Goal: Transaction & Acquisition: Purchase product/service

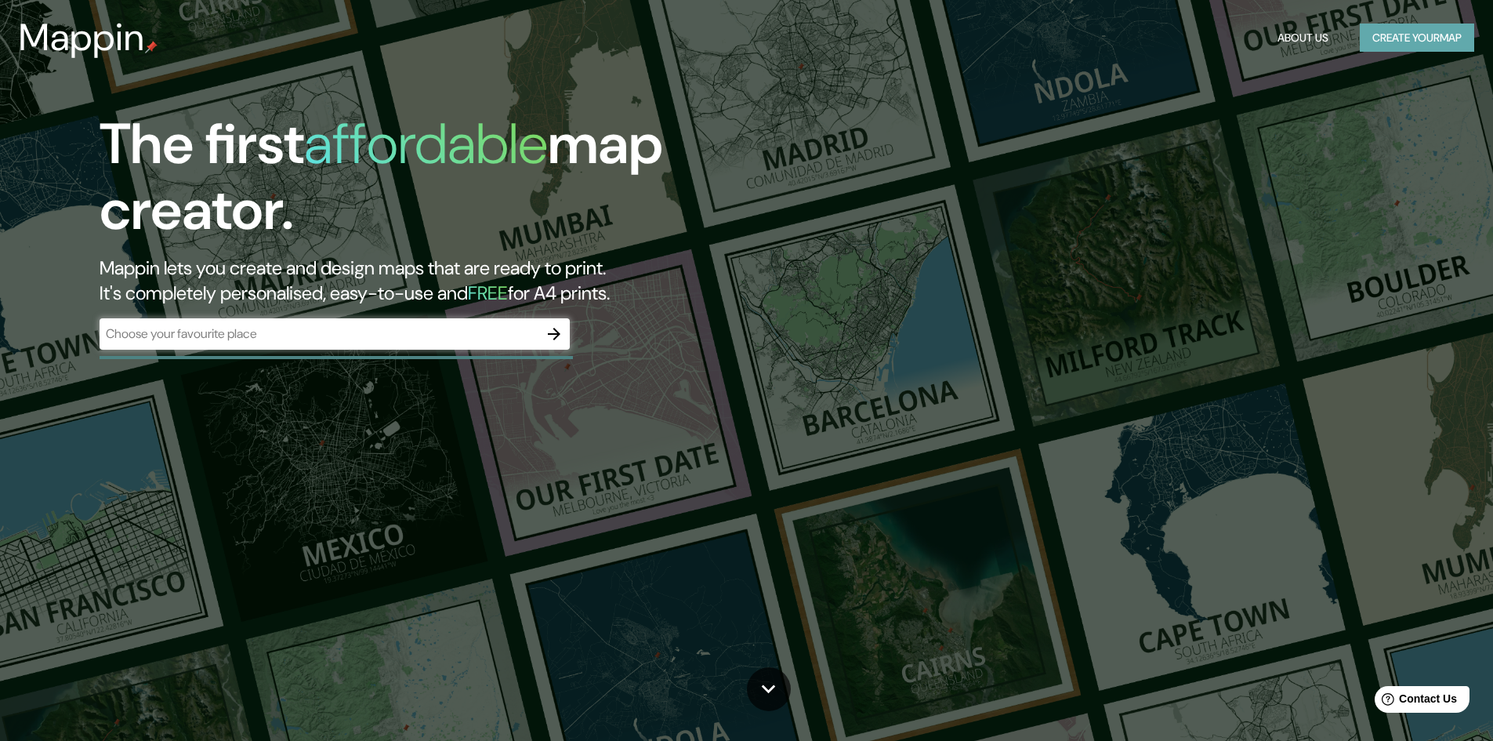
click at [1419, 42] on button "Create your map" at bounding box center [1417, 38] width 114 height 29
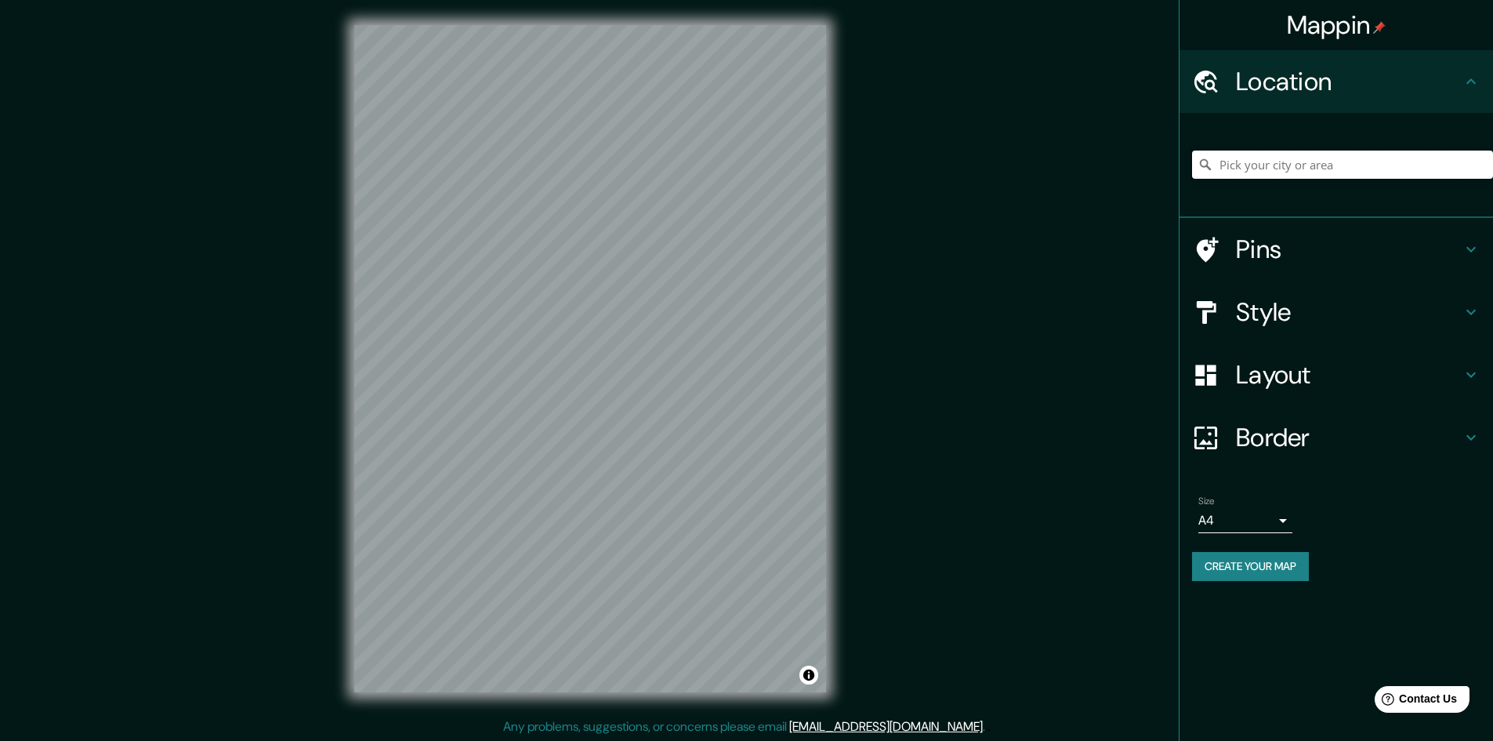
click at [1261, 156] on input "Pick your city or area" at bounding box center [1342, 165] width 301 height 28
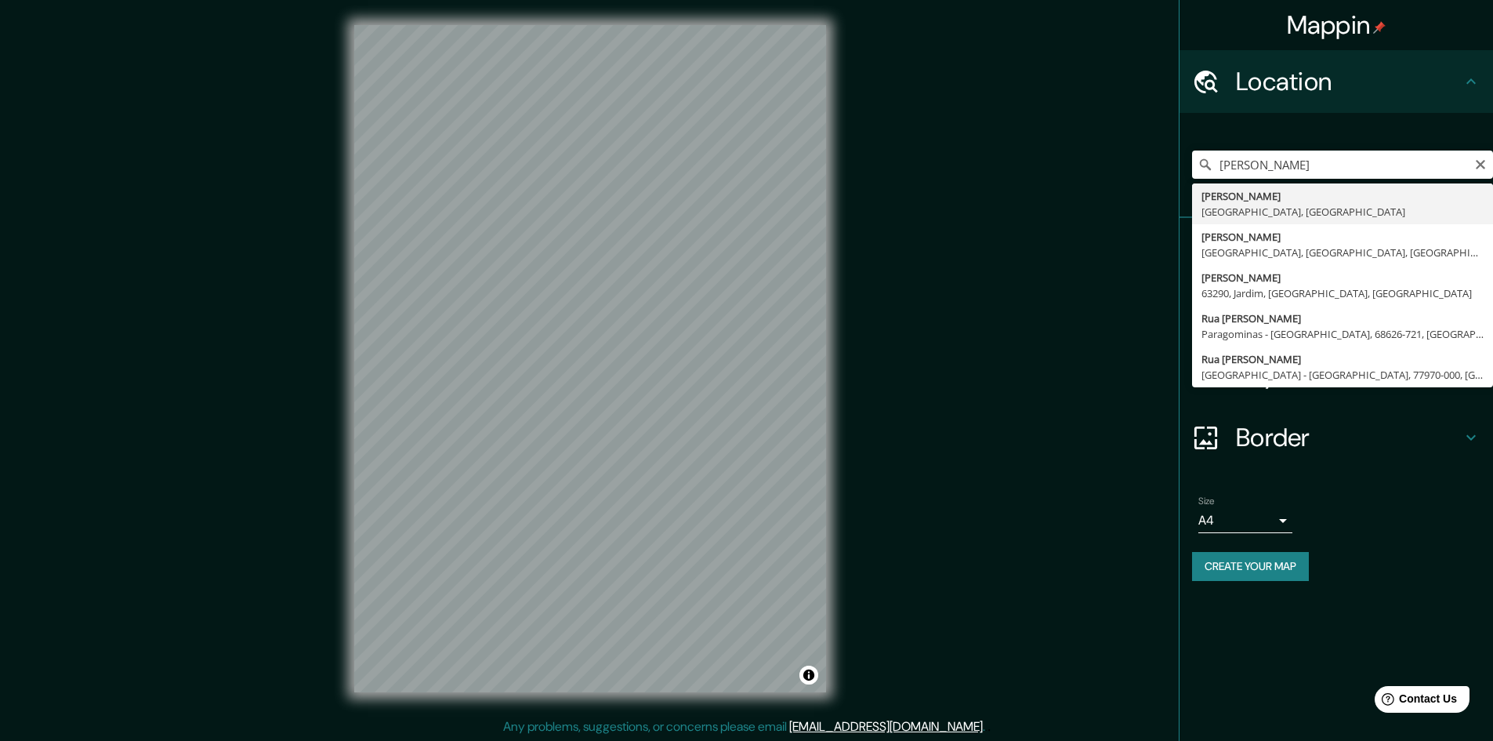
type input "João Pessoa, Paraíba, Brasil"
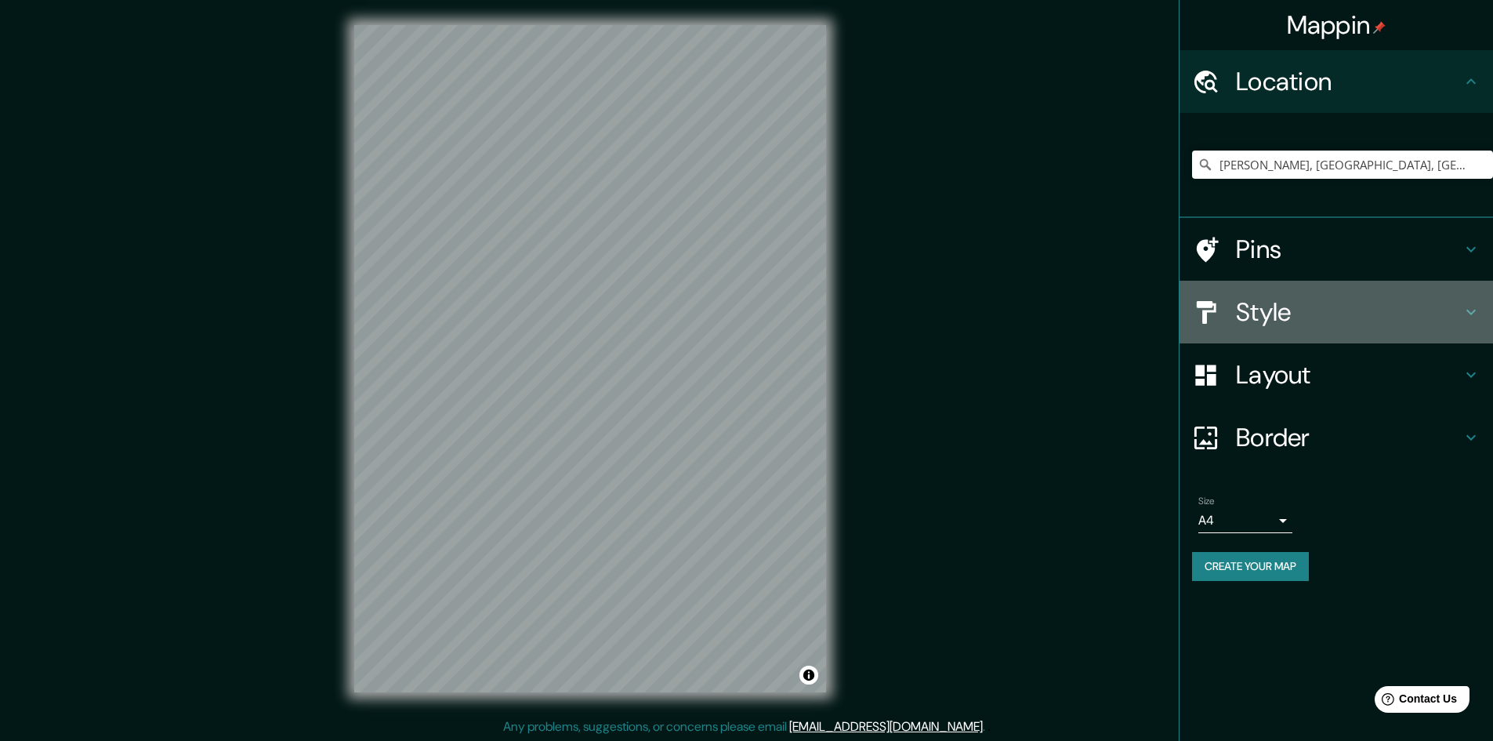
click at [1298, 318] on h4 "Style" at bounding box center [1349, 311] width 226 height 31
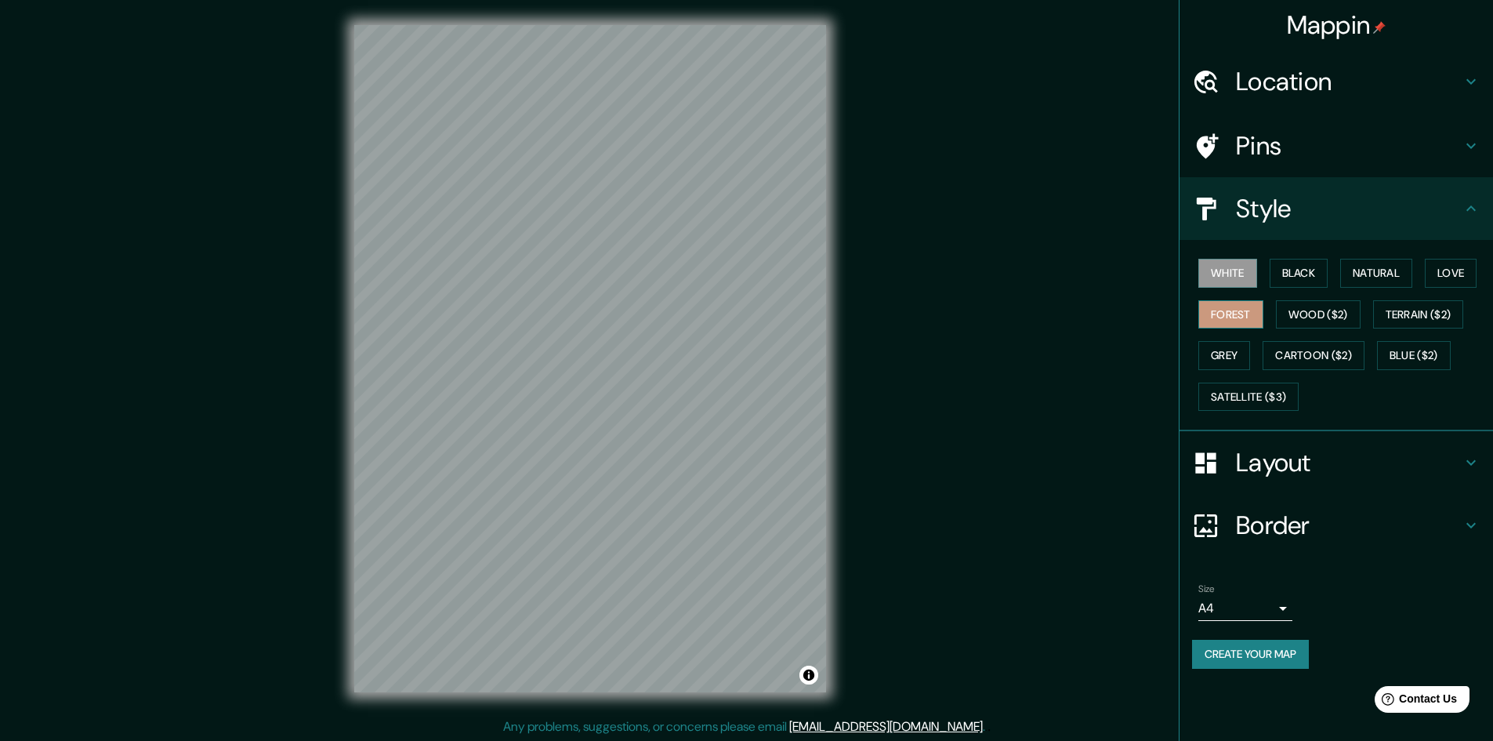
click at [1243, 315] on button "Forest" at bounding box center [1231, 314] width 65 height 29
click at [1228, 357] on button "Grey" at bounding box center [1225, 355] width 52 height 29
click at [1268, 401] on button "Satellite ($3)" at bounding box center [1249, 397] width 100 height 29
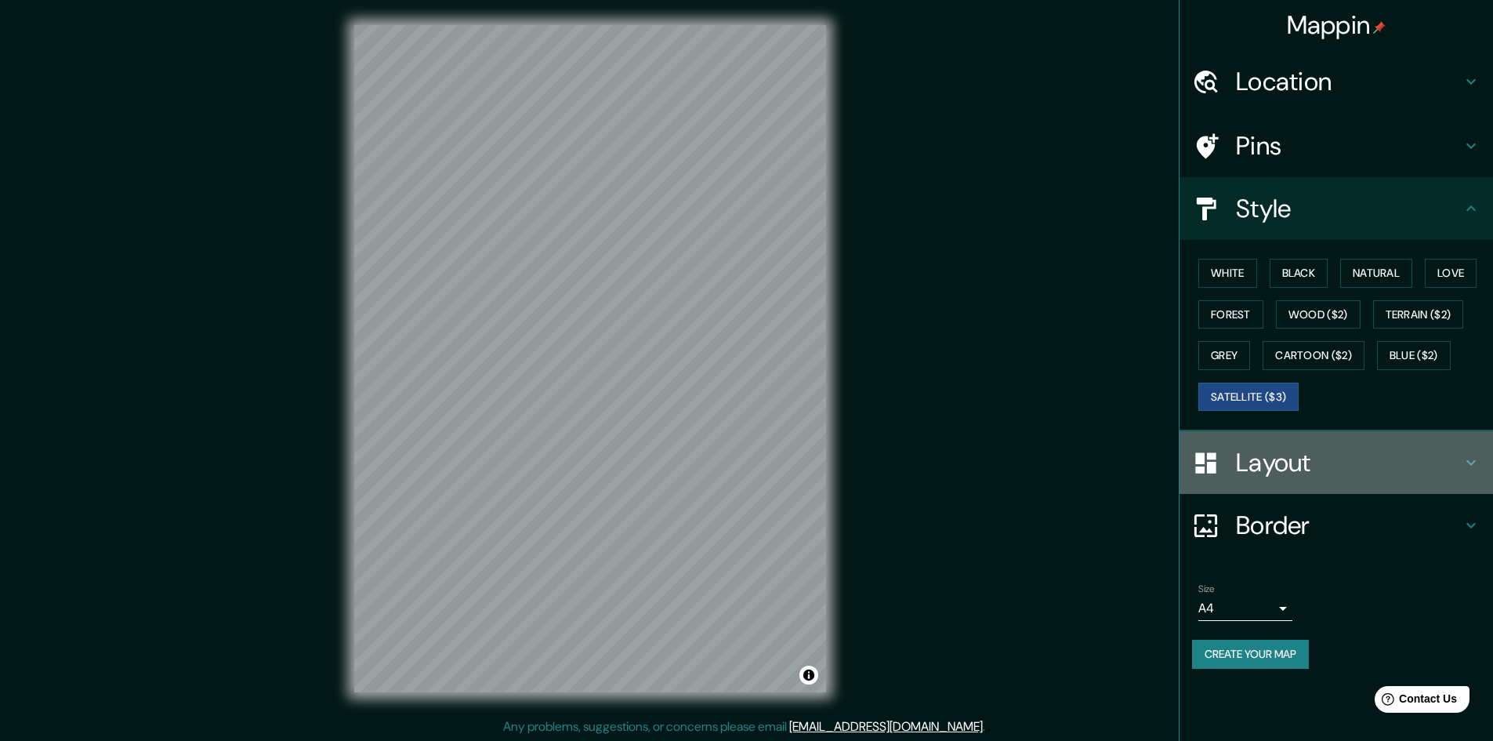
click at [1279, 470] on h4 "Layout" at bounding box center [1349, 462] width 226 height 31
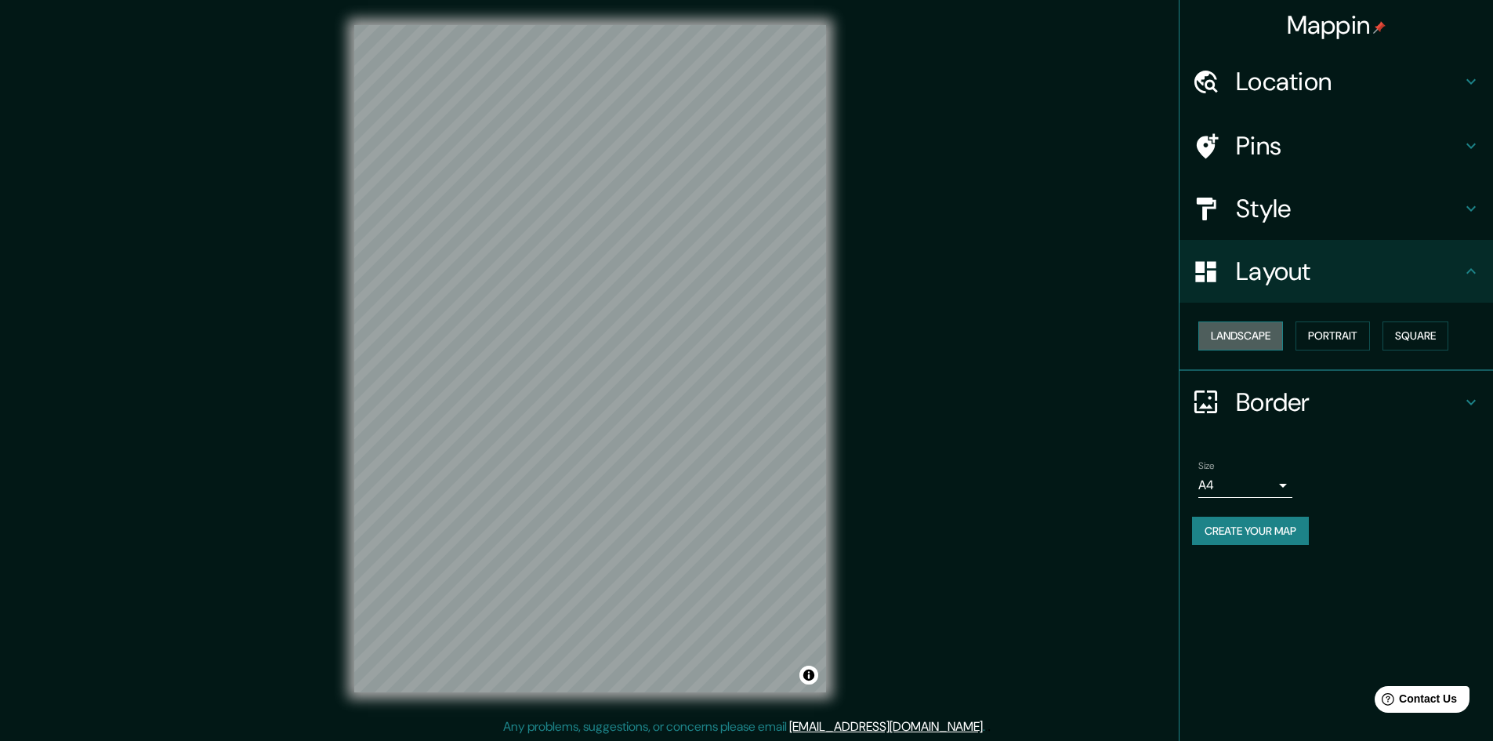
click at [1264, 336] on button "Landscape" at bounding box center [1241, 335] width 85 height 29
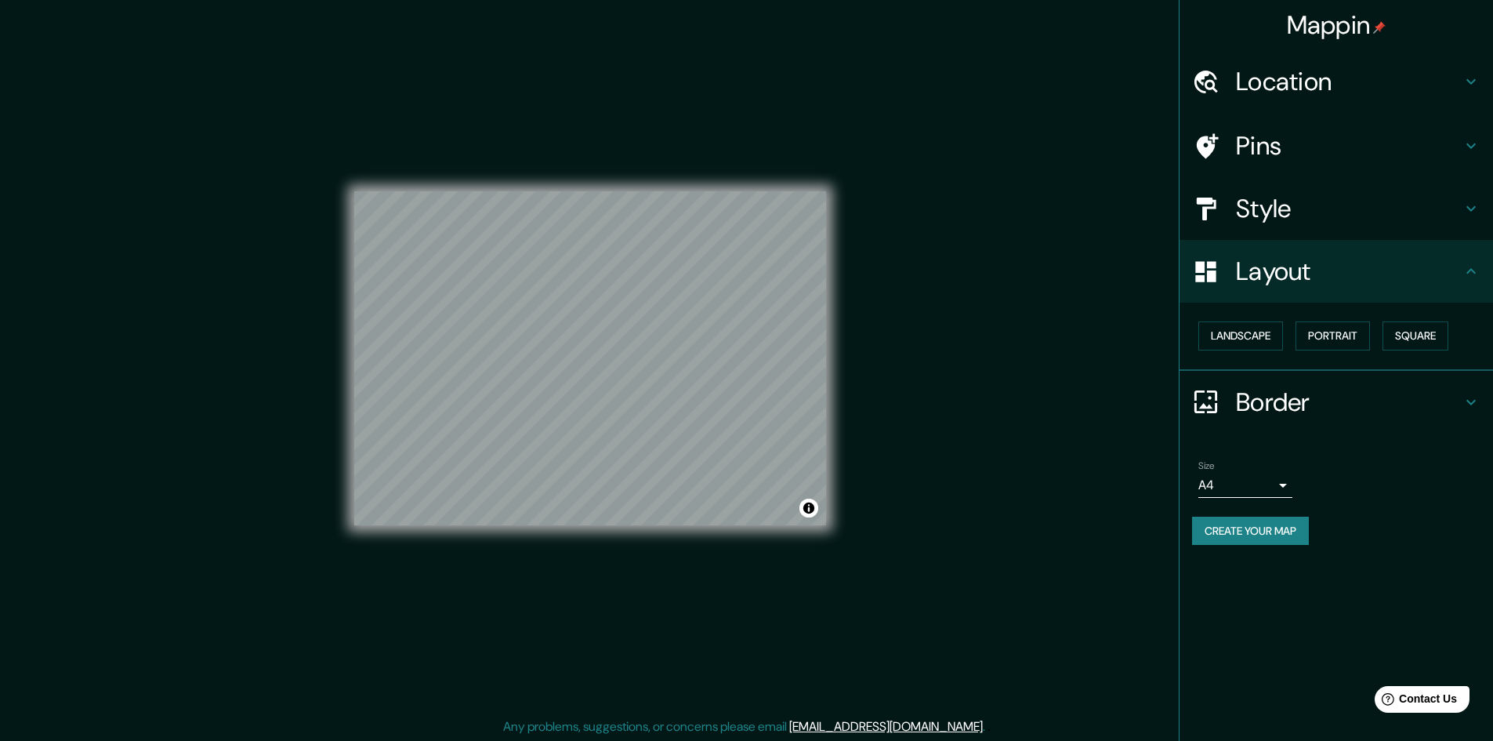
click at [1287, 419] on div "Border" at bounding box center [1337, 402] width 314 height 63
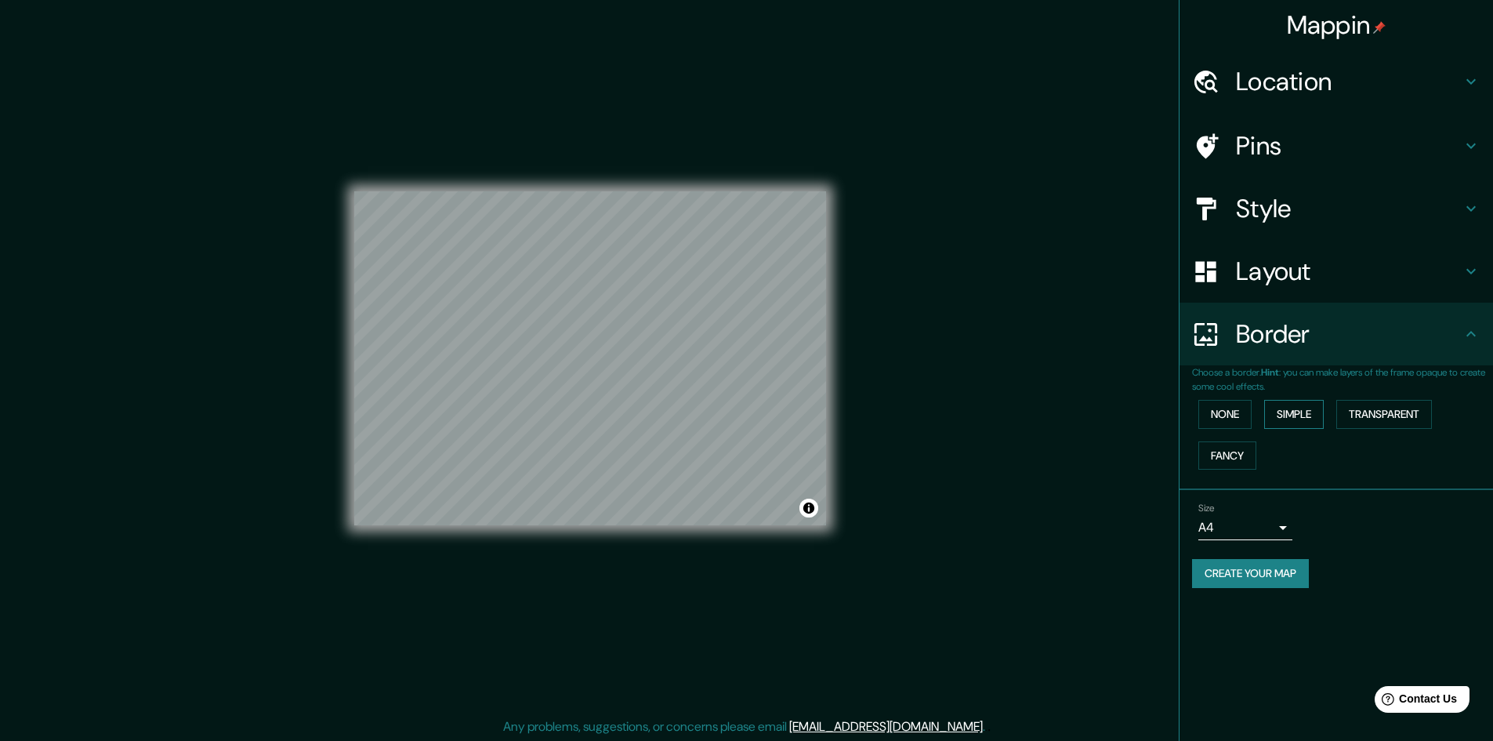
click at [1309, 418] on button "Simple" at bounding box center [1294, 414] width 60 height 29
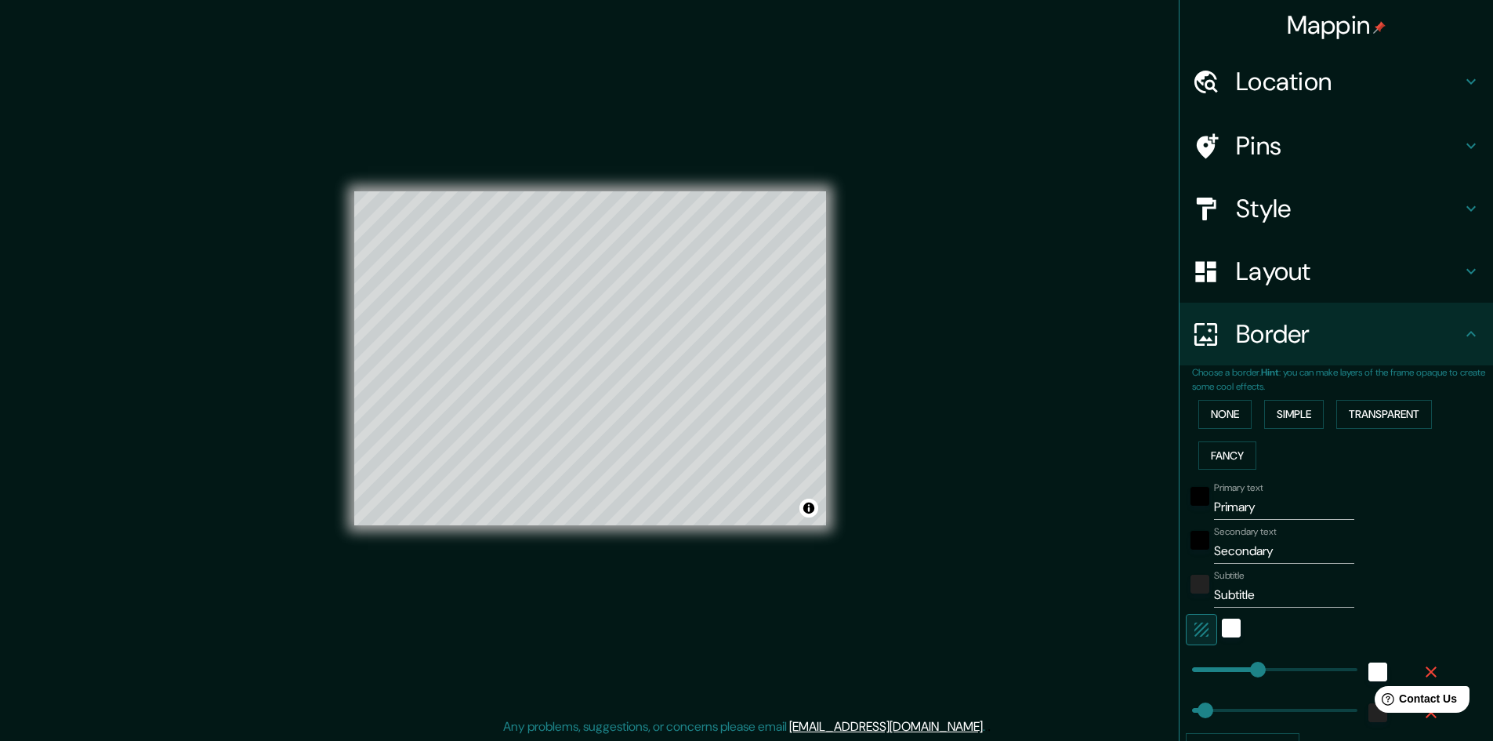
click at [1254, 501] on input "Primary" at bounding box center [1284, 507] width 140 height 25
click at [1252, 505] on input "Primary" at bounding box center [1284, 507] width 140 height 25
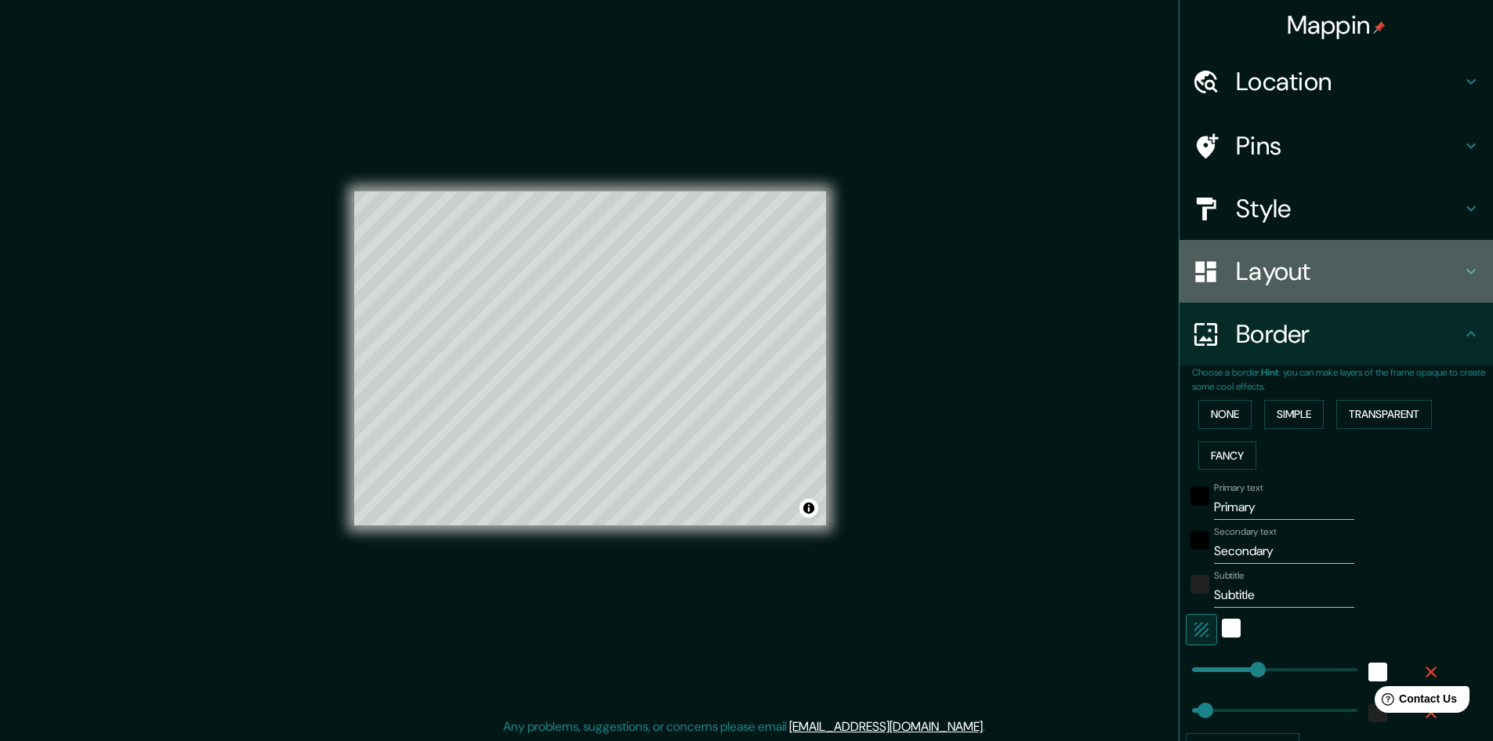
click at [1292, 270] on h4 "Layout" at bounding box center [1349, 271] width 226 height 31
type input "241"
type input "48"
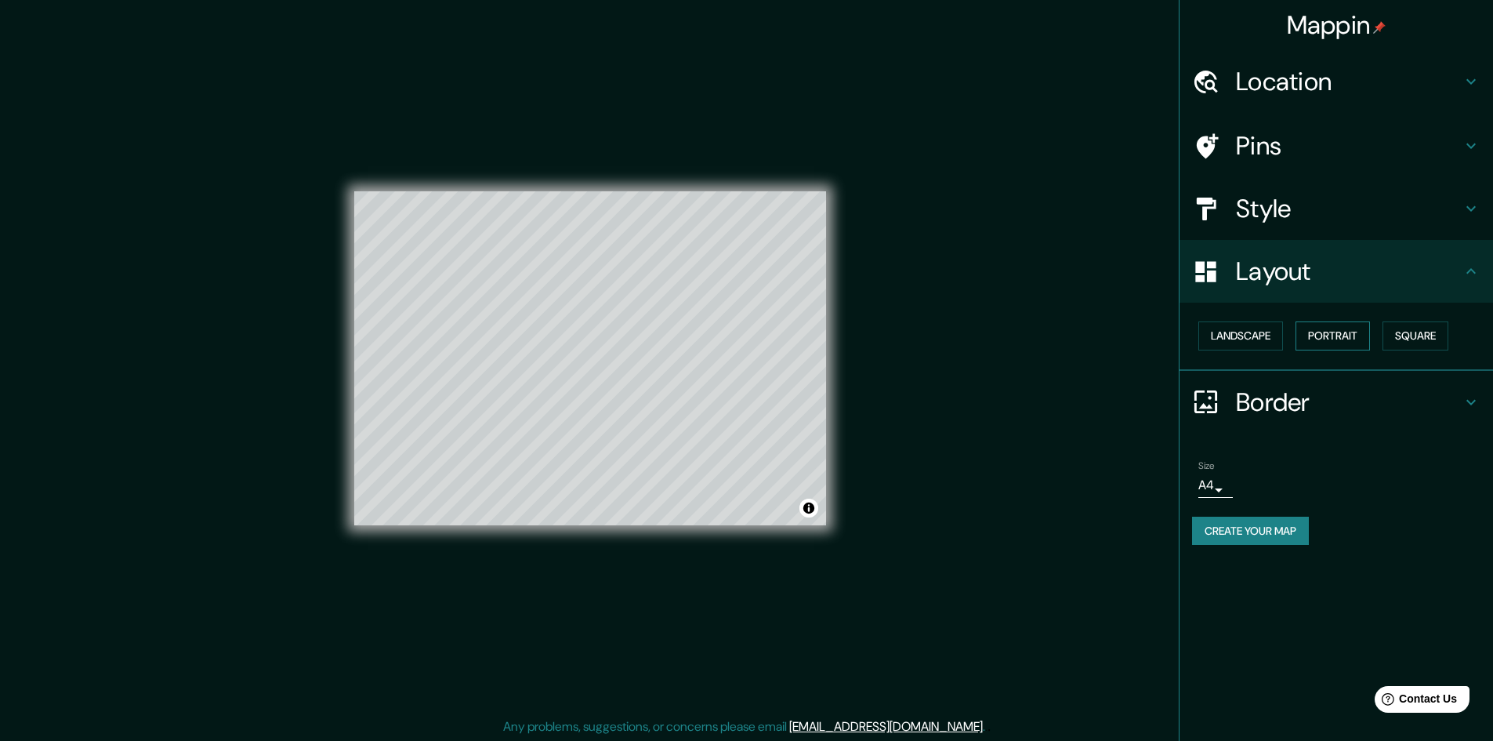
click at [1322, 343] on button "Portrait" at bounding box center [1333, 335] width 74 height 29
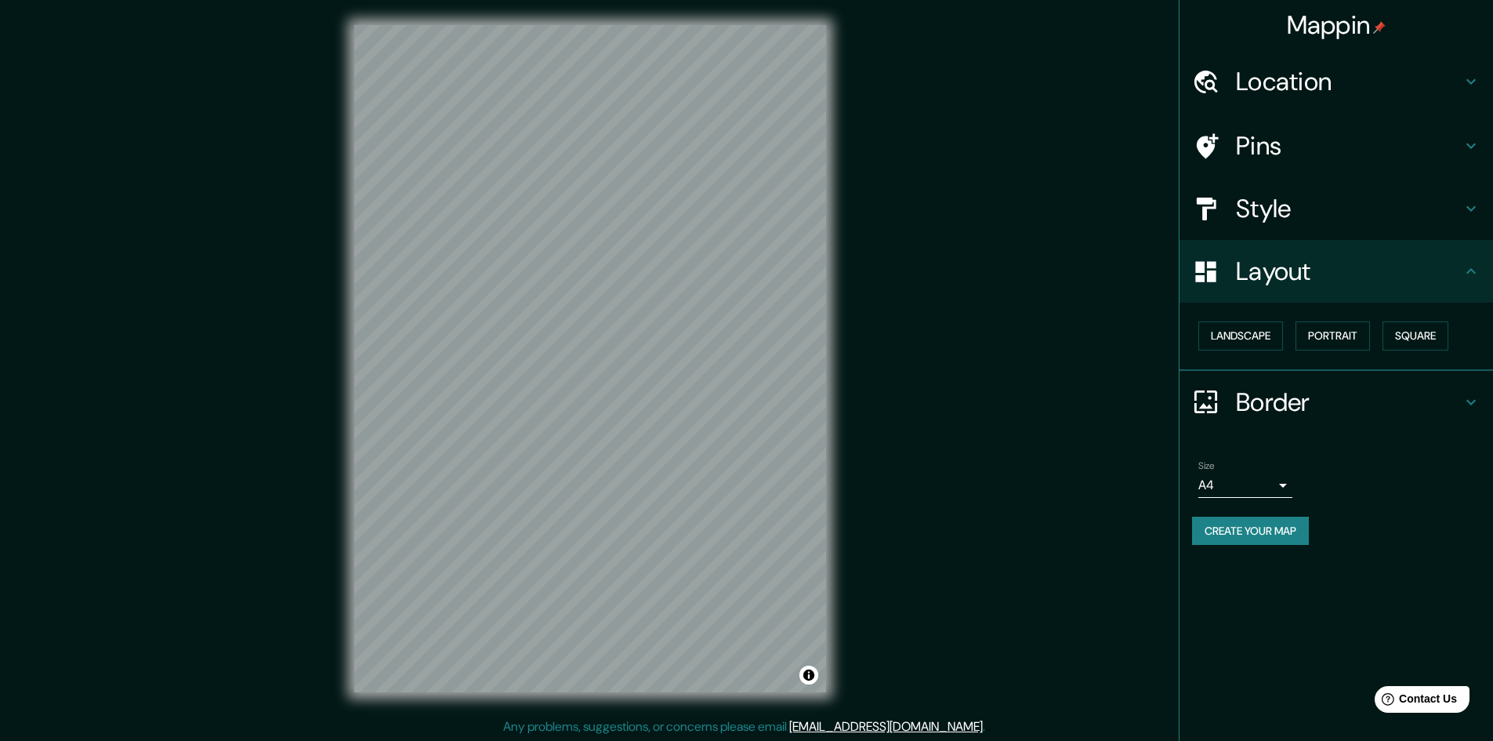
click at [1298, 400] on h4 "Border" at bounding box center [1349, 401] width 226 height 31
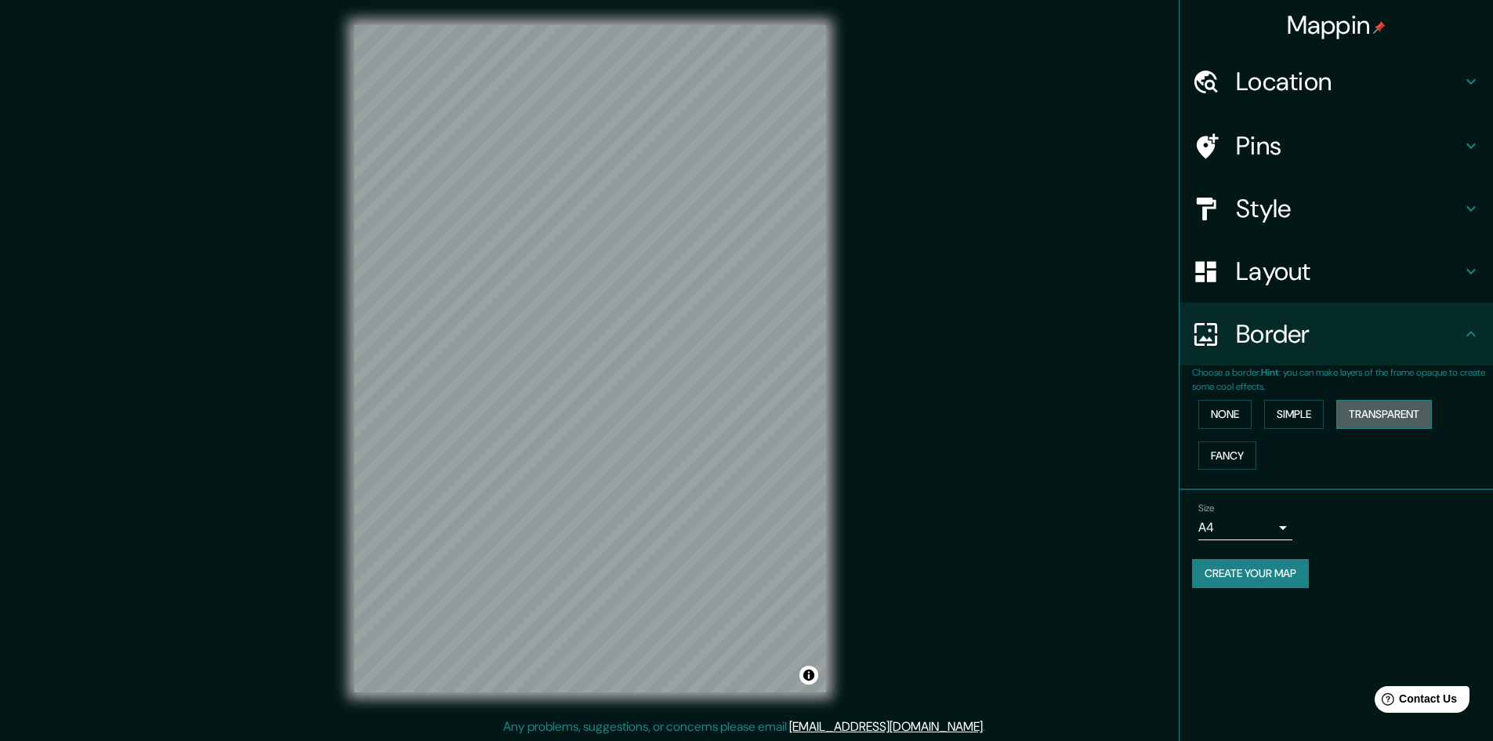
click at [1387, 413] on button "Transparent" at bounding box center [1385, 414] width 96 height 29
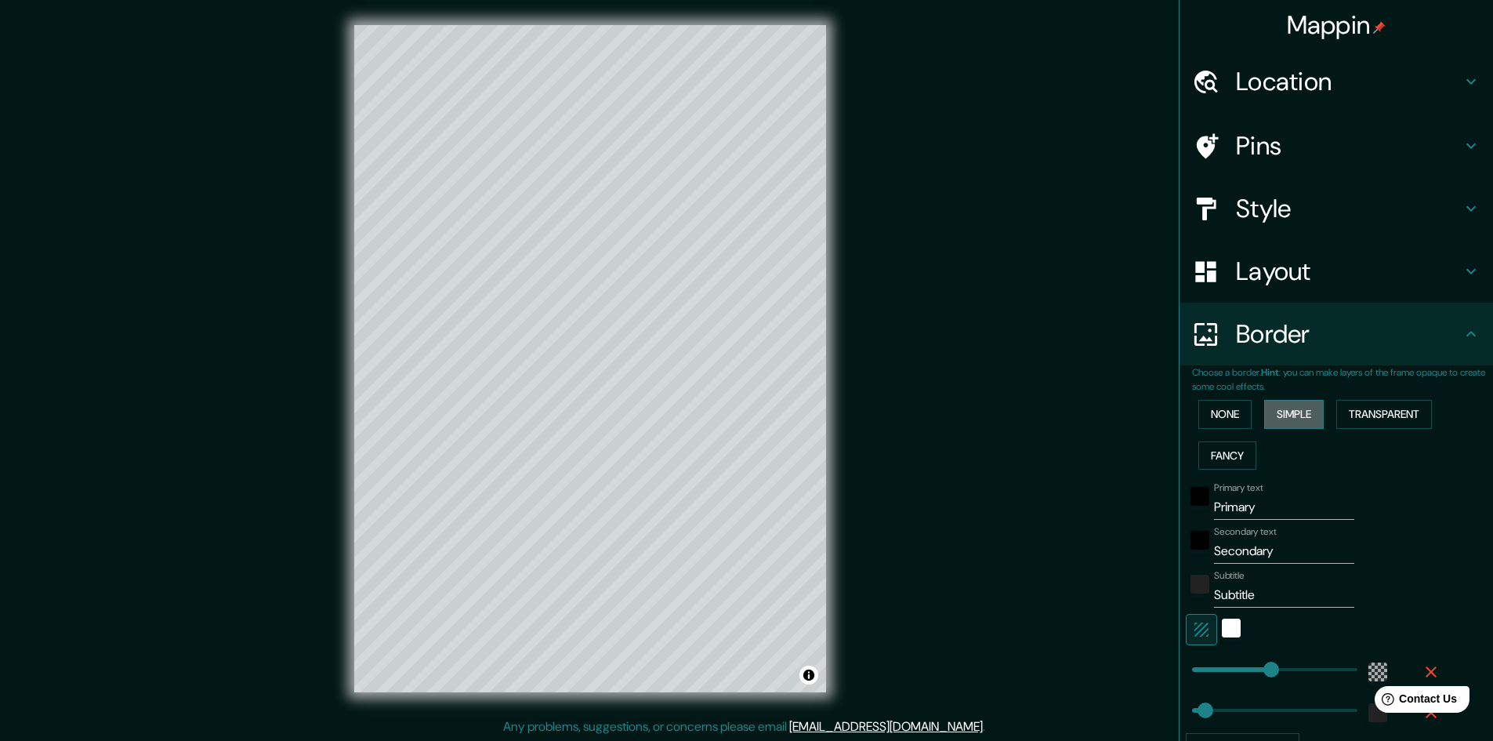
click at [1298, 415] on button "Simple" at bounding box center [1294, 414] width 60 height 29
click at [1224, 454] on button "Fancy" at bounding box center [1228, 455] width 58 height 29
click at [1228, 454] on button "Fancy" at bounding box center [1228, 455] width 58 height 29
type input "241"
type input "48"
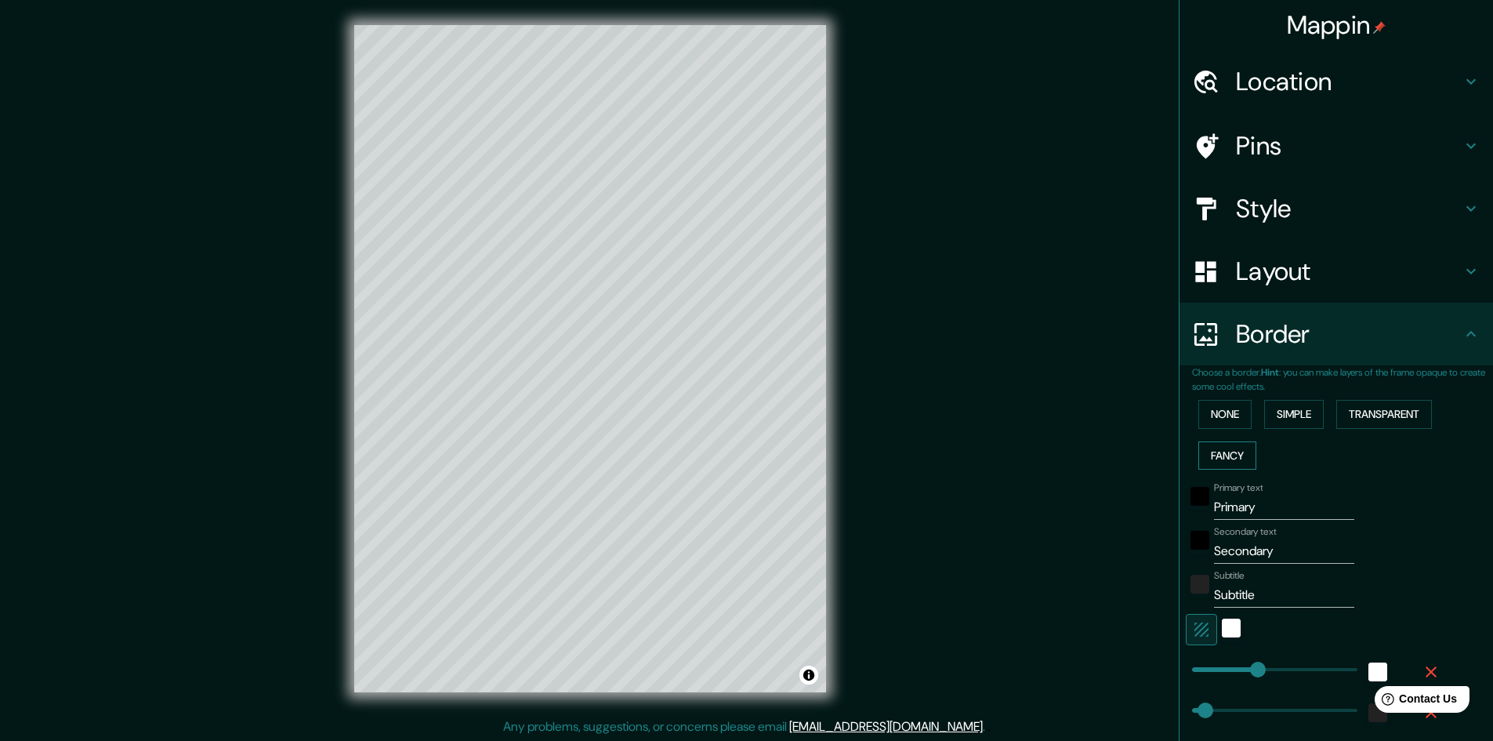
type input "48"
type input "24"
drag, startPoint x: 1287, startPoint y: 411, endPoint x: 1341, endPoint y: 412, distance: 53.3
click at [1288, 410] on button "Simple" at bounding box center [1294, 414] width 60 height 29
click at [1375, 415] on button "Transparent" at bounding box center [1385, 414] width 96 height 29
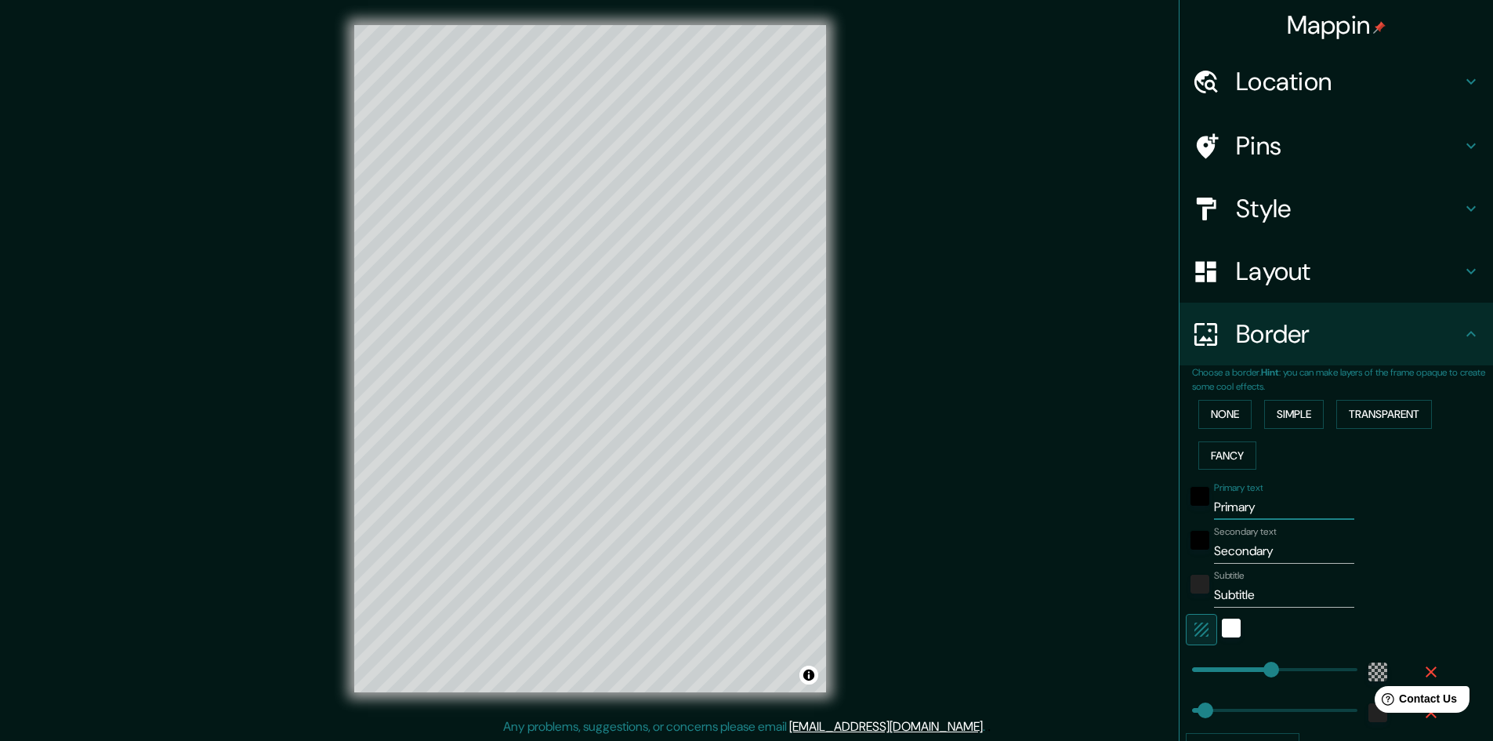
drag, startPoint x: 1261, startPoint y: 508, endPoint x: 1157, endPoint y: 509, distance: 104.3
click at [1157, 509] on div "Mappin Location João Pessoa, Paraíba, Brasil Pins Style Layout Border Choose a …" at bounding box center [746, 371] width 1493 height 742
type input "J"
type input "289"
type input "48"
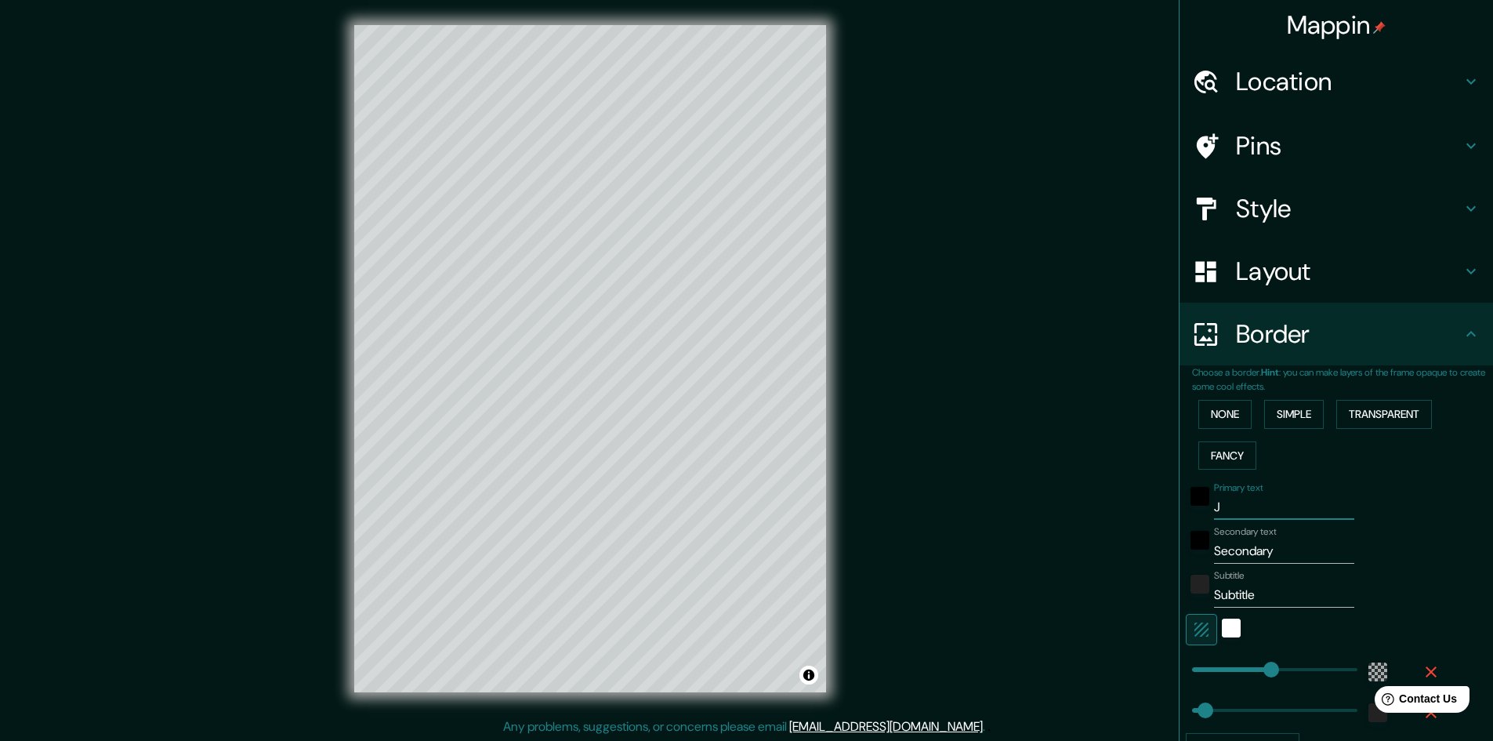
type input "Jo"
type input "289"
type input "48"
type input "Joã"
type input "289"
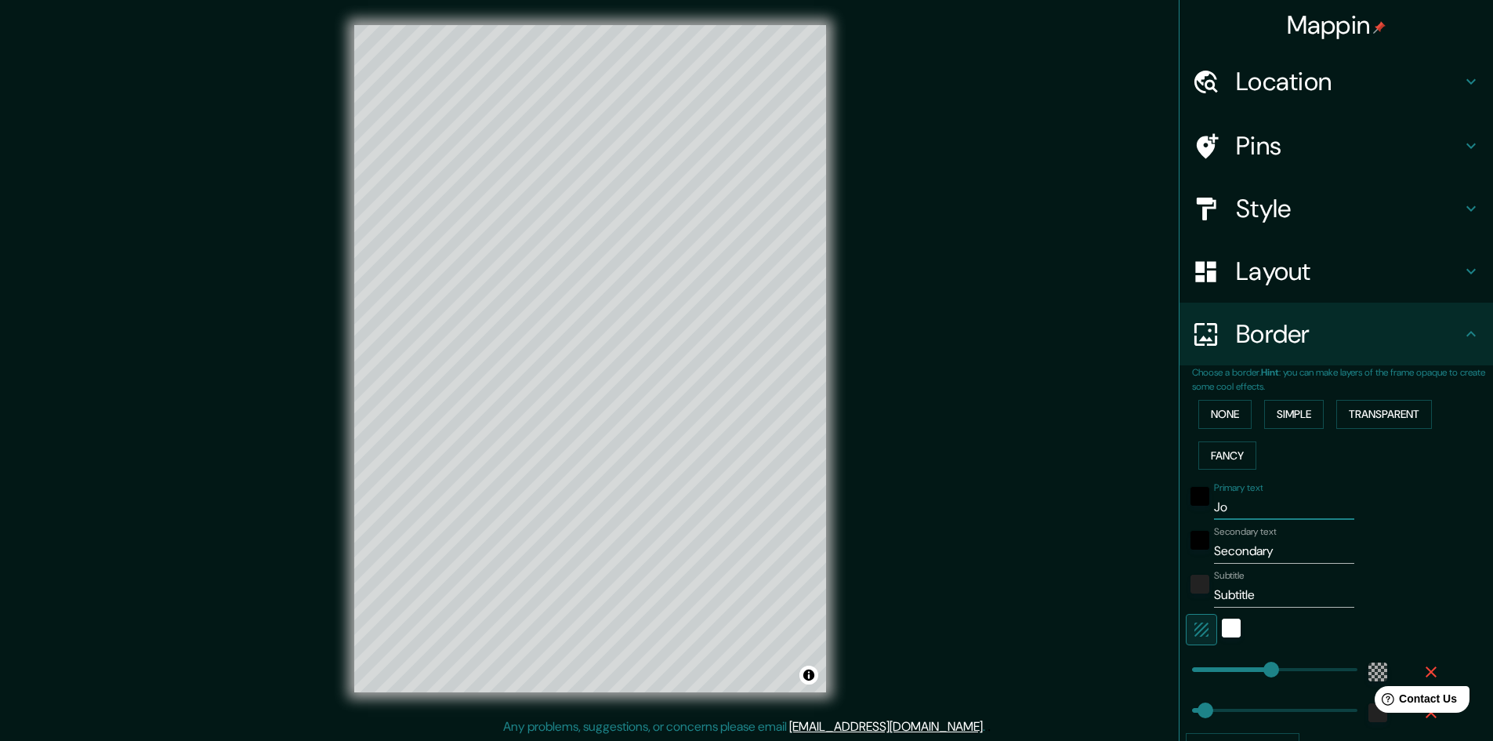
type input "48"
type input "João"
type input "289"
type input "48"
type input "João"
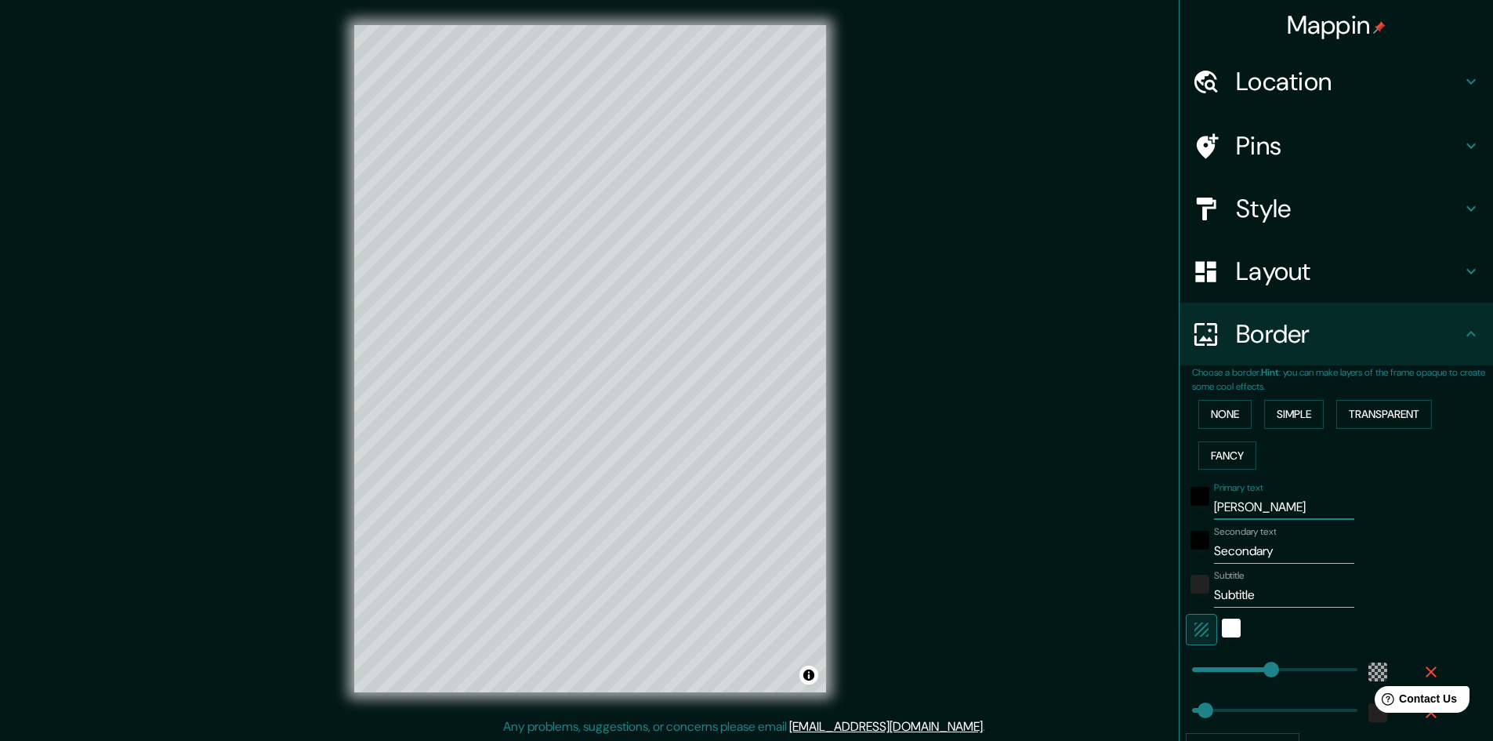
type input "289"
type input "48"
type input "João P"
type input "289"
type input "48"
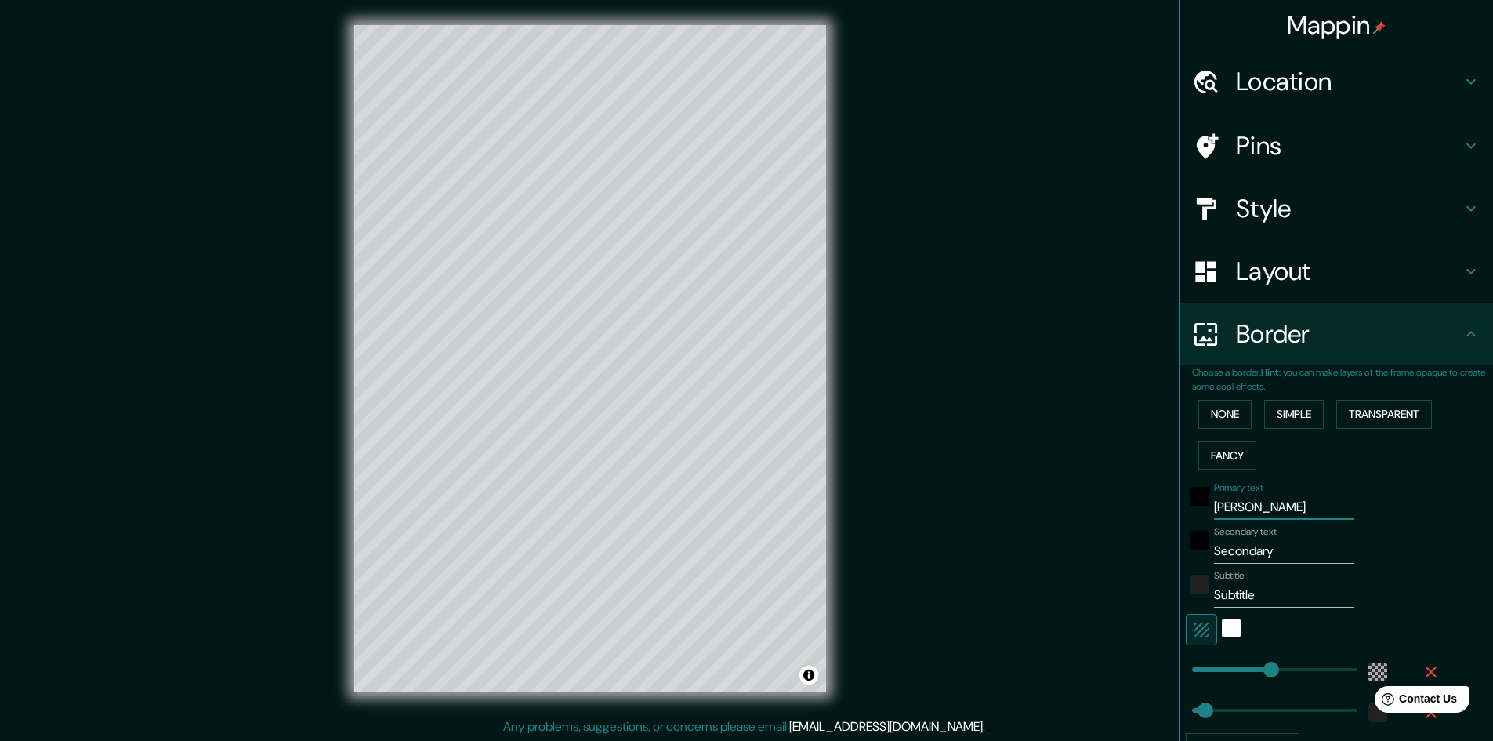
type input "João Pe"
type input "289"
type input "48"
type input "João Pes"
type input "289"
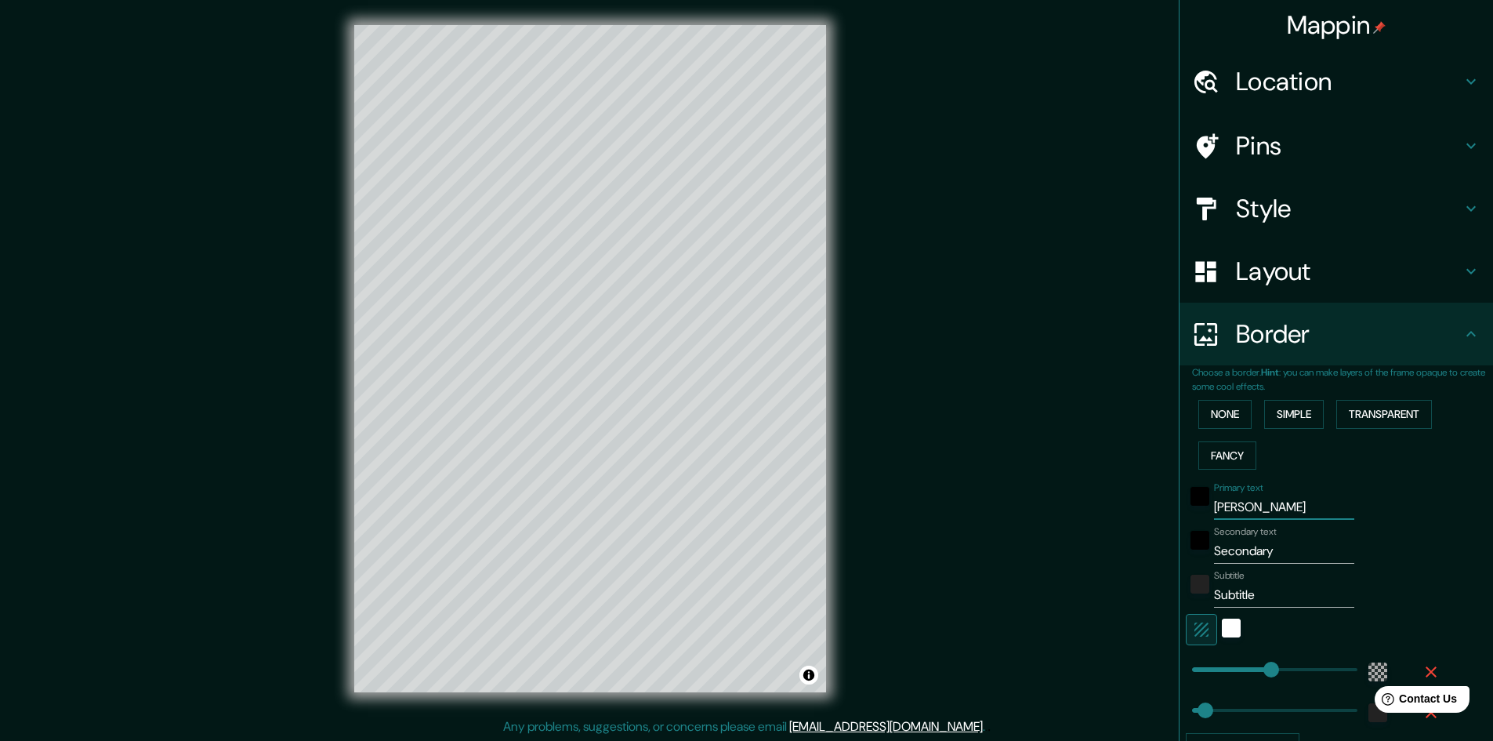
type input "48"
type input "João Pess"
type input "289"
type input "48"
type input "João Pesso"
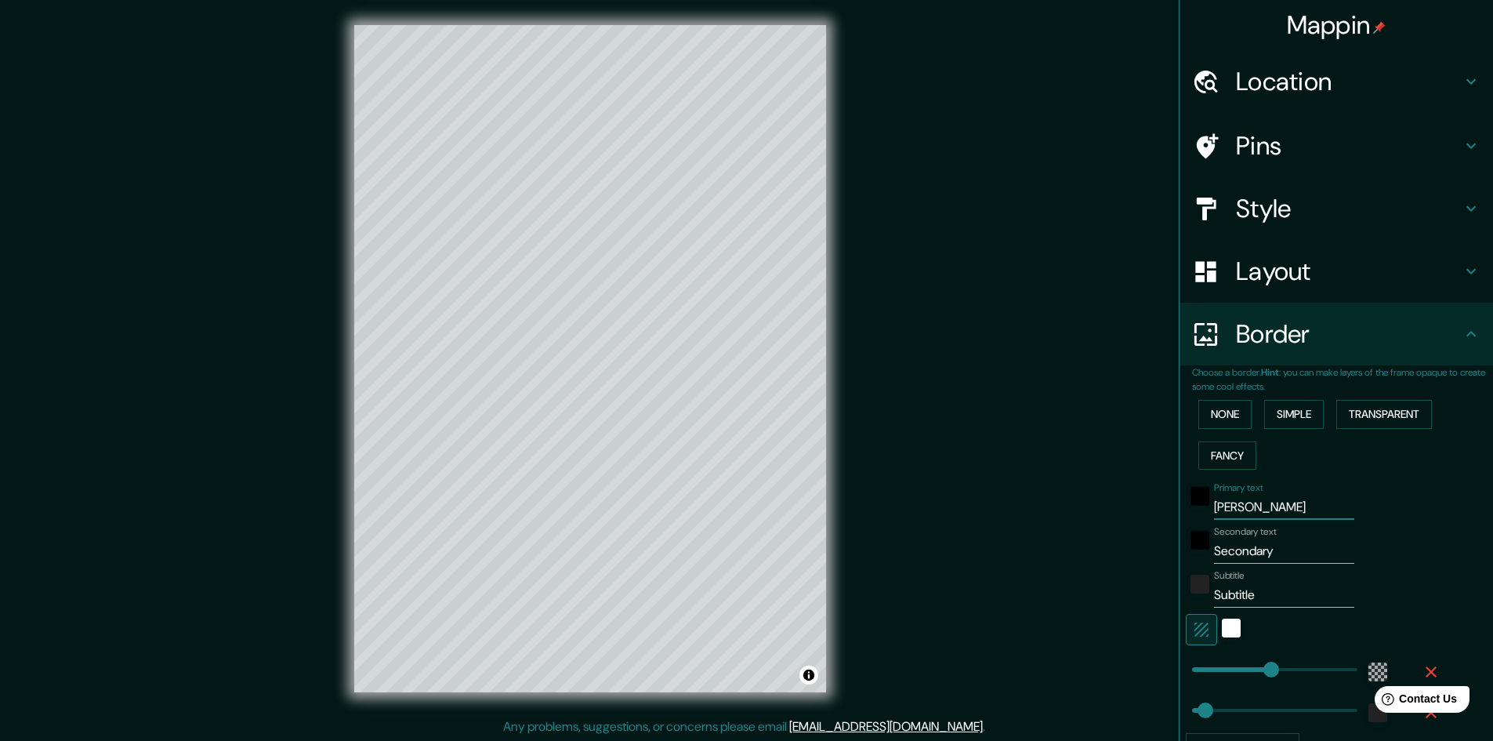
type input "289"
type input "48"
type input "João Pessoa"
type input "289"
type input "48"
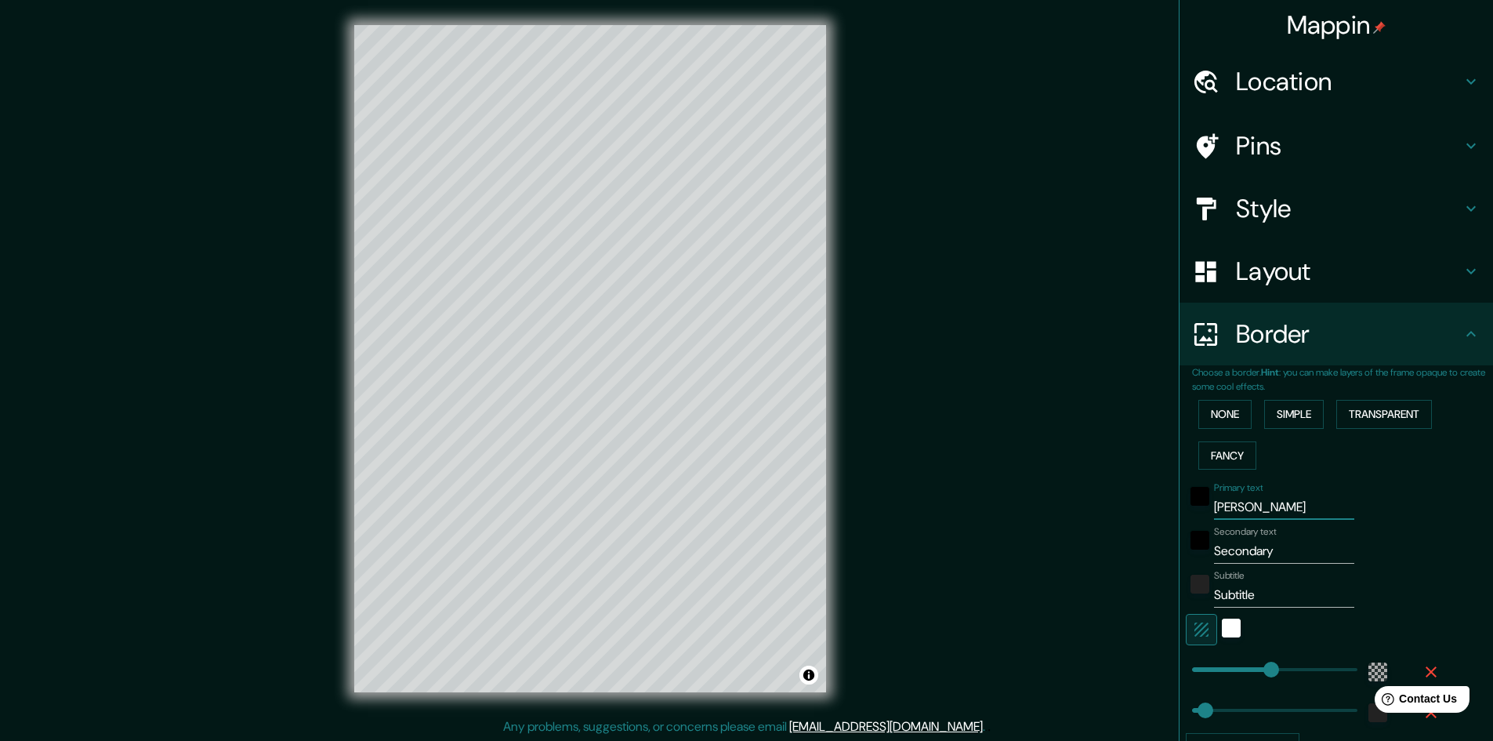
type input "João Pessoa"
click at [1256, 546] on input "Secondary" at bounding box center [1284, 551] width 140 height 25
type input "p"
type input "289"
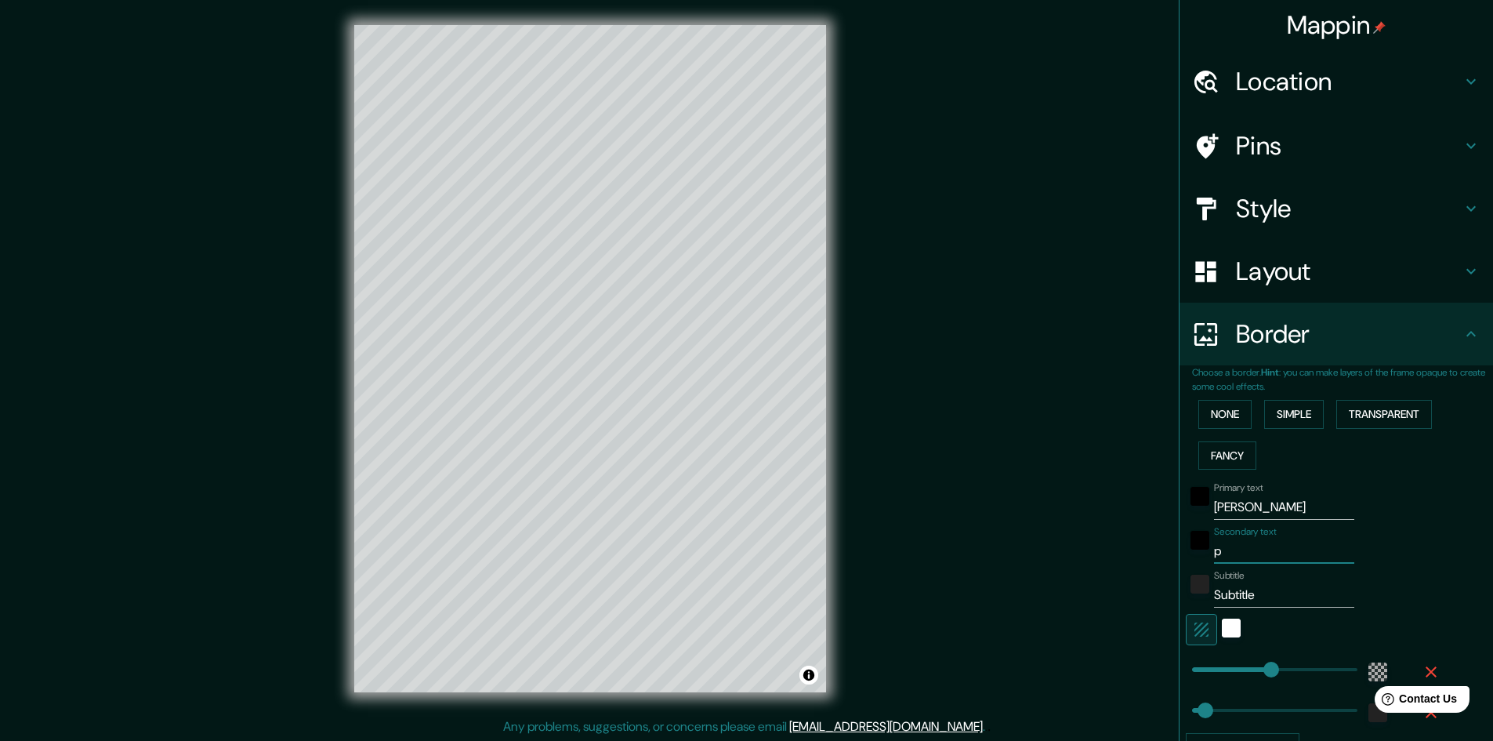
type input "48"
type input "pa"
type input "289"
type input "48"
type input "par"
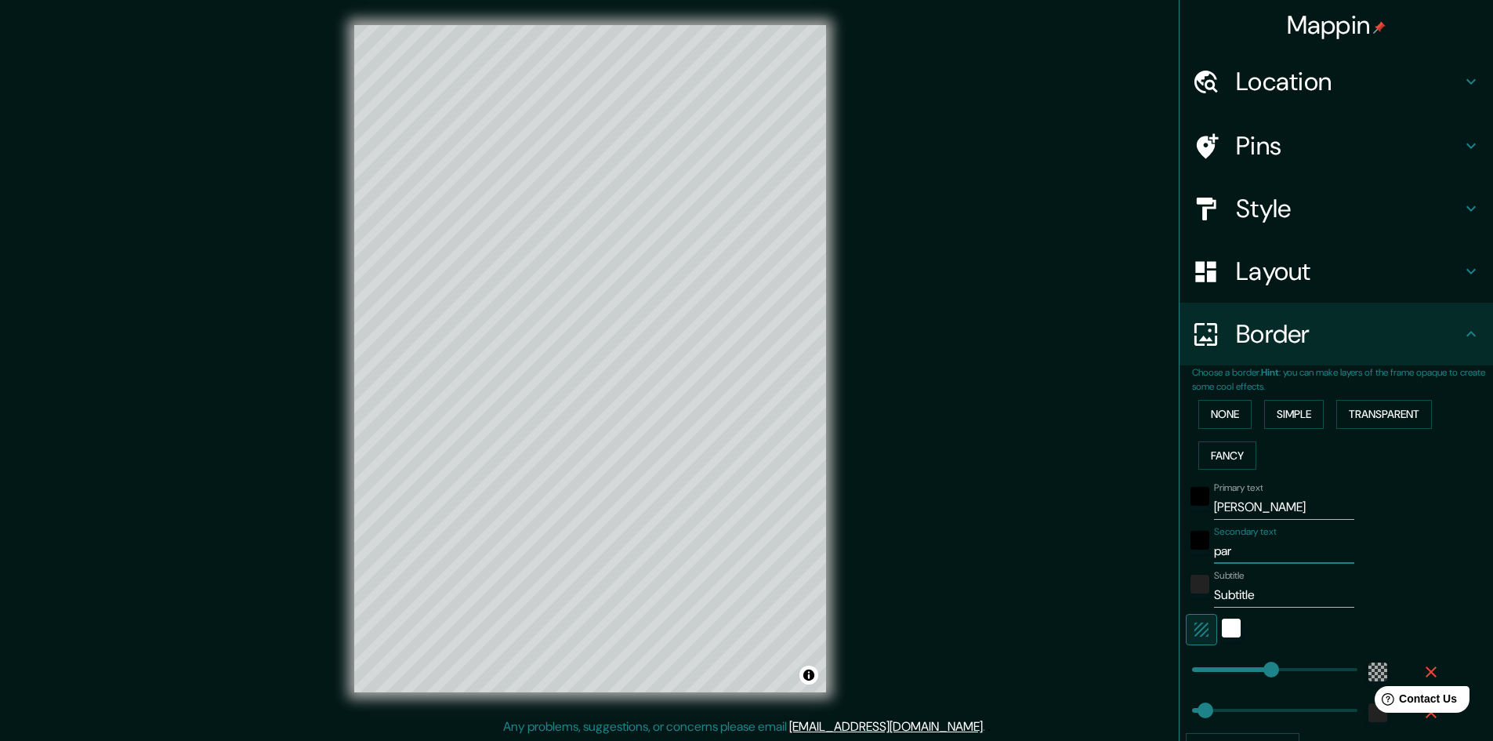
type input "289"
type input "48"
type input "para"
type input "289"
type input "48"
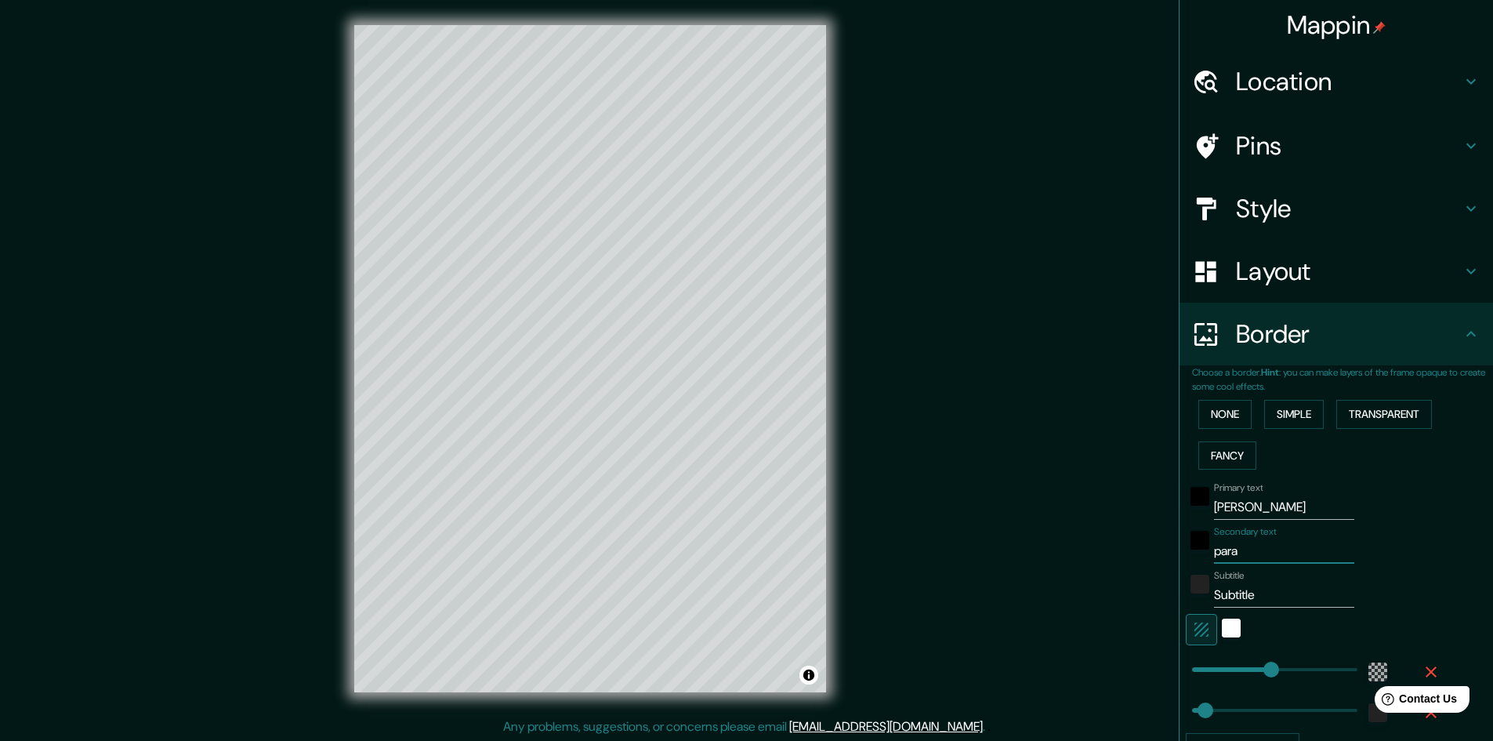
type input "parai"
type input "289"
type input "48"
type input "paraib"
type input "289"
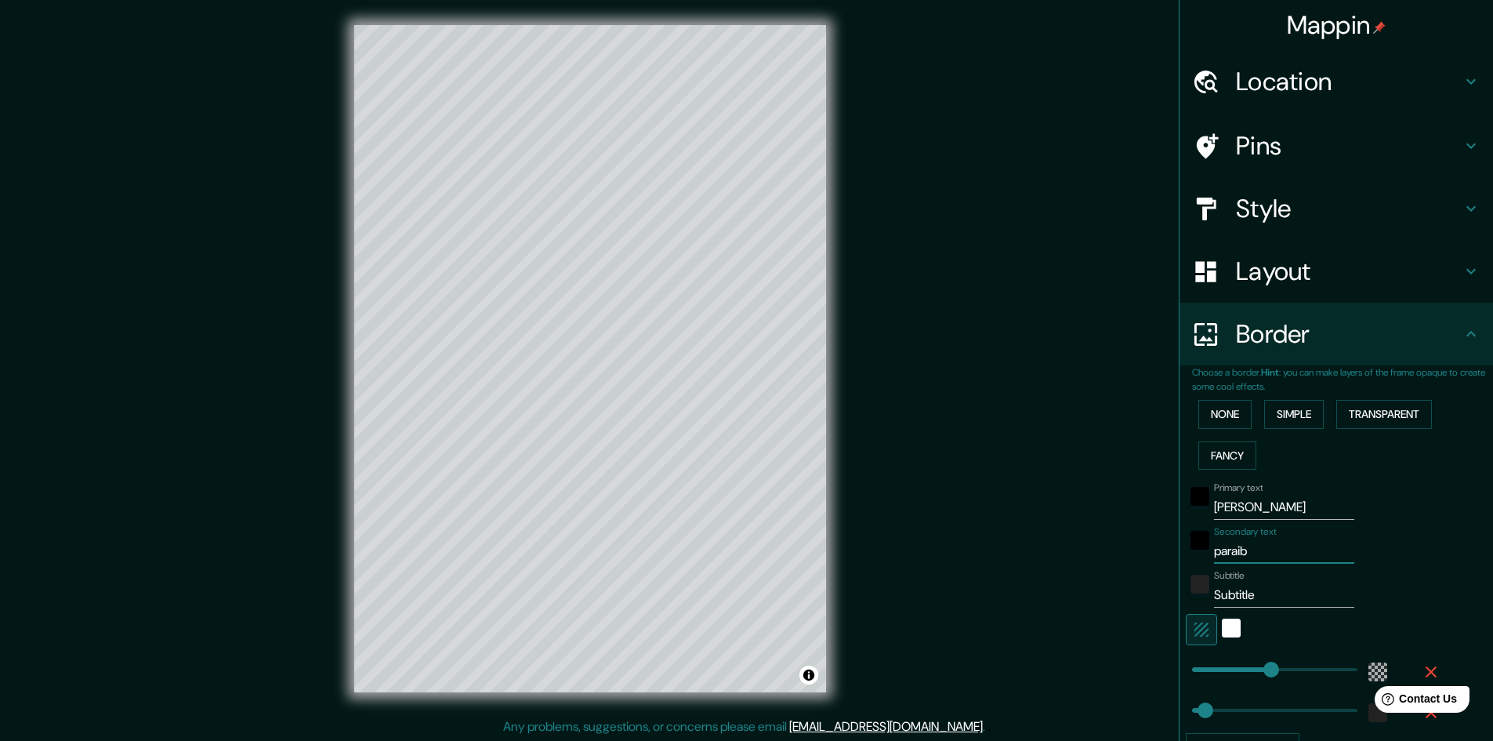
type input "48"
type input "paraiba"
type input "289"
type input "48"
type input "paraiba"
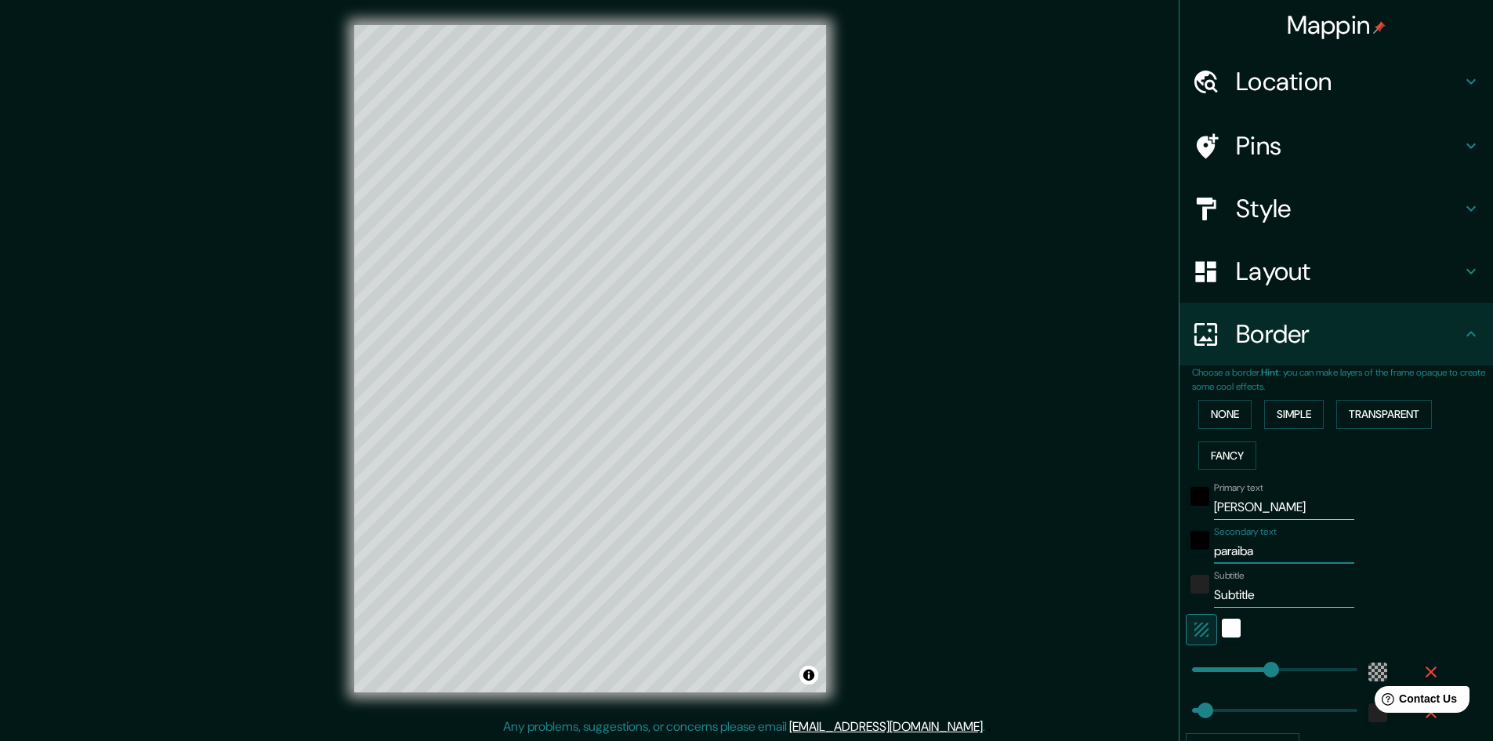
click at [1251, 604] on input "Subtitle" at bounding box center [1284, 594] width 140 height 25
type input "b"
type input "289"
type input "48"
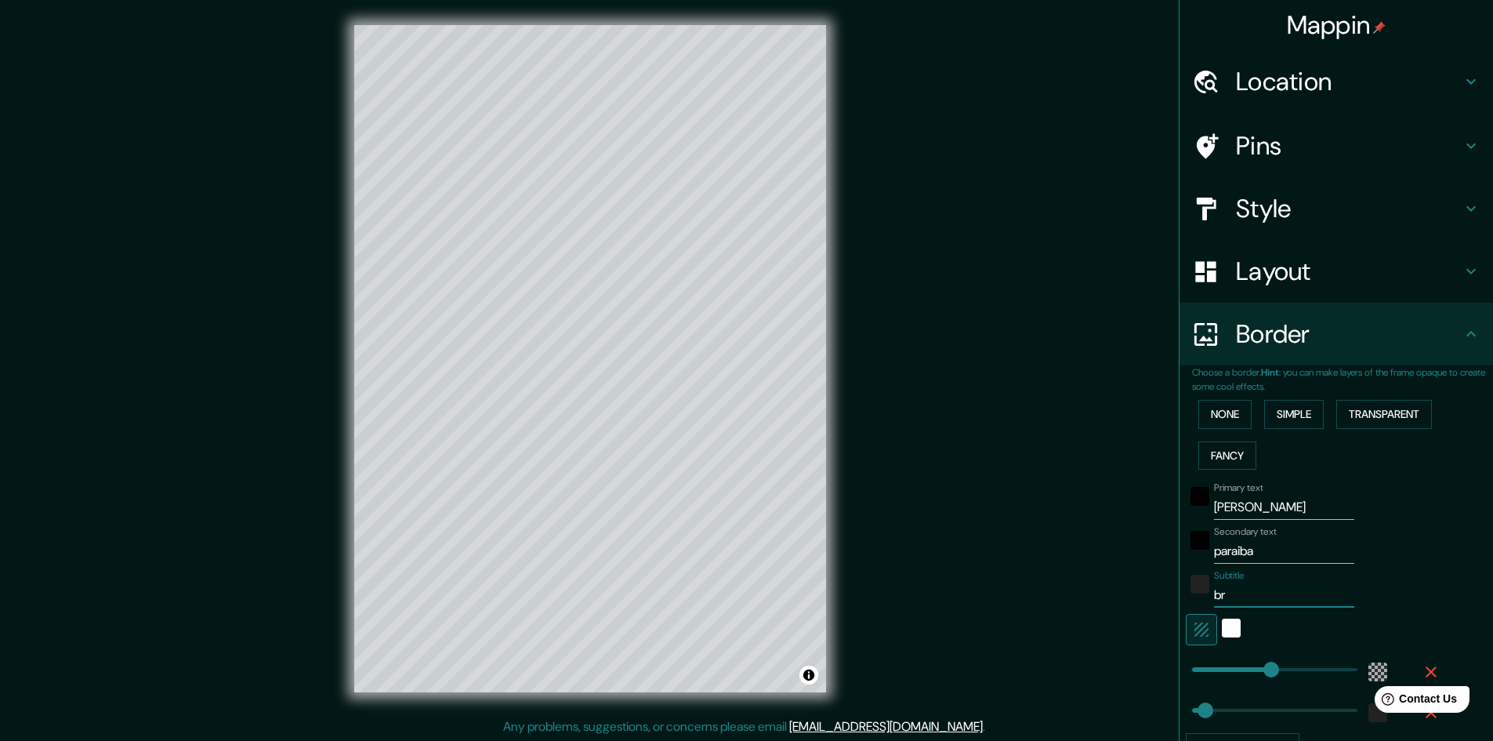
type input "bra"
type input "289"
type input "48"
type input "braz"
type input "289"
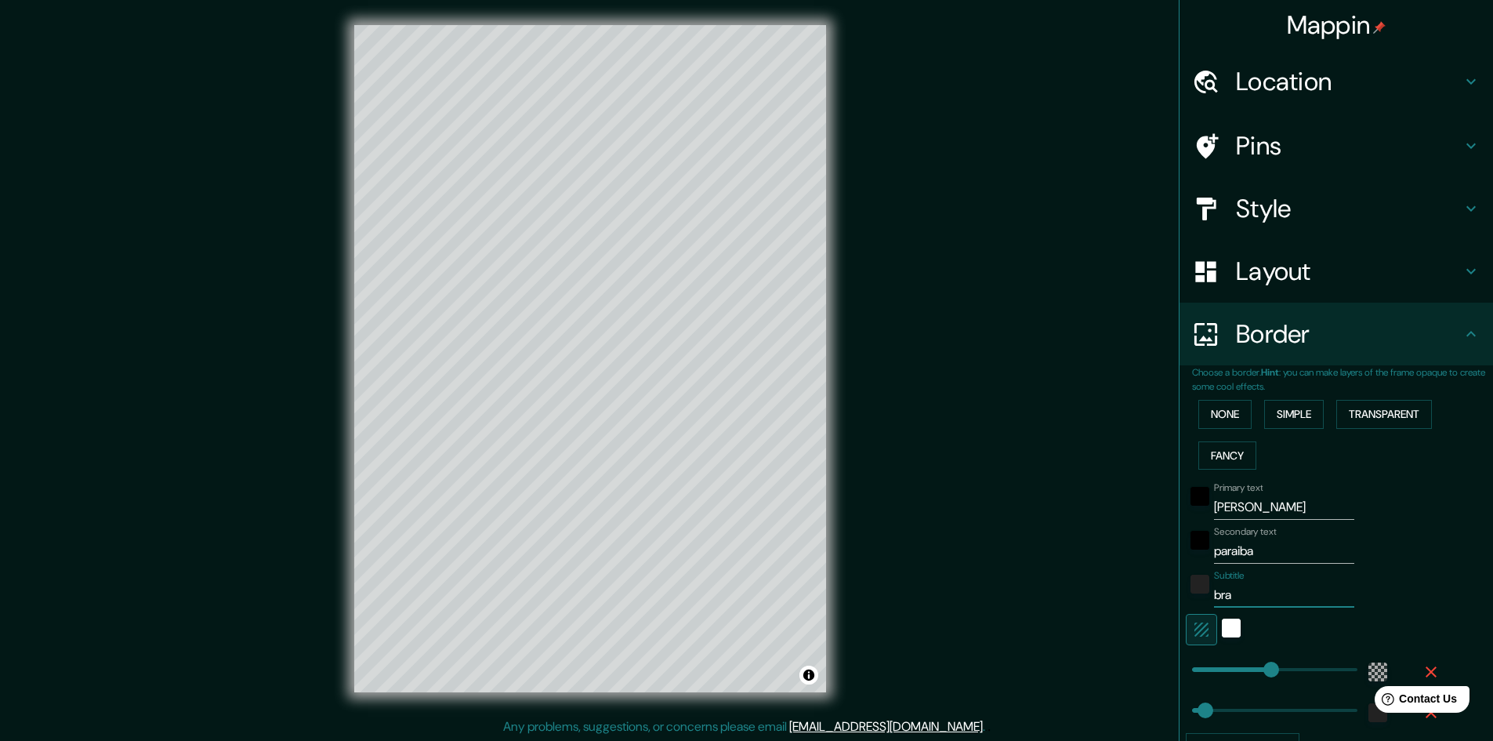
type input "48"
type input "brazi"
type input "289"
type input "48"
type input "braz"
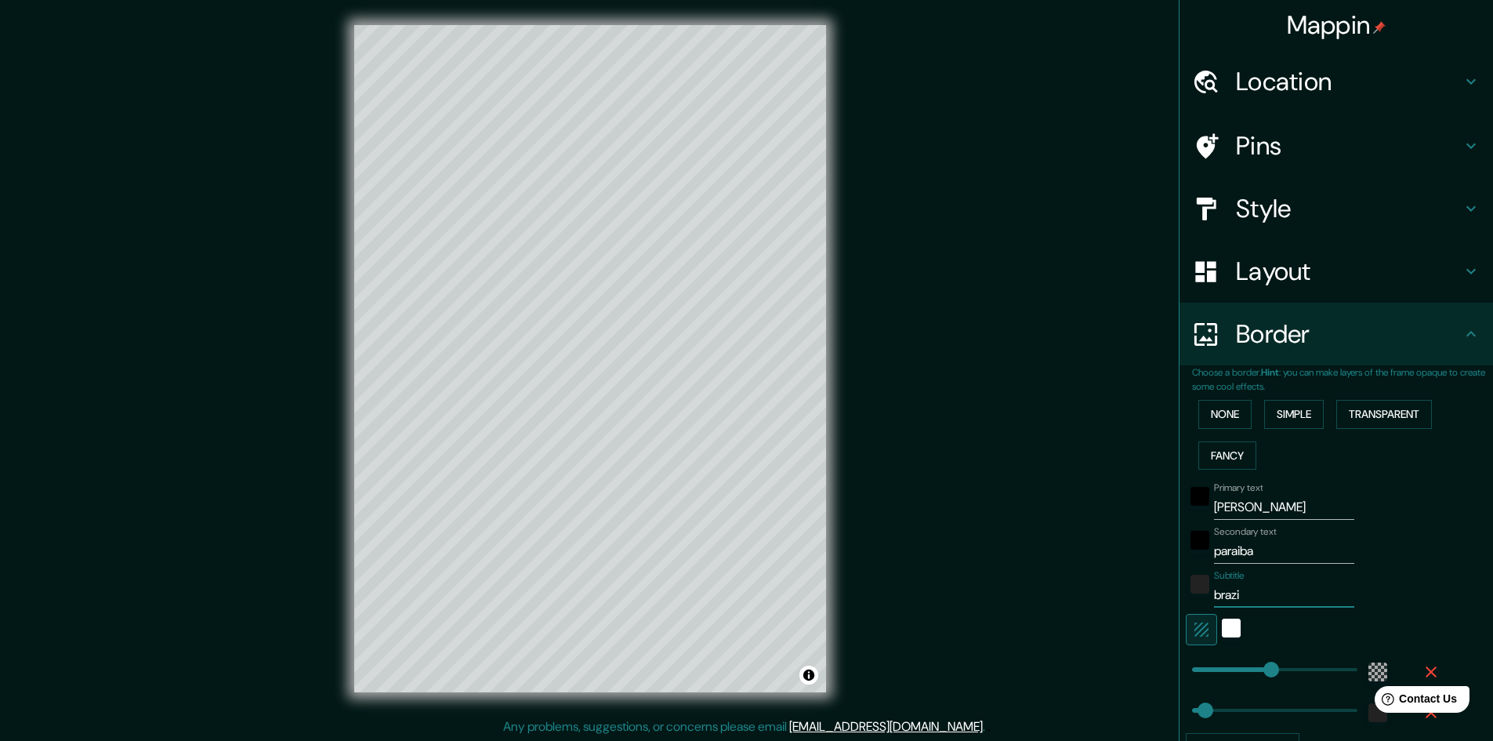
type input "289"
type input "48"
type input "bra"
type input "289"
type input "48"
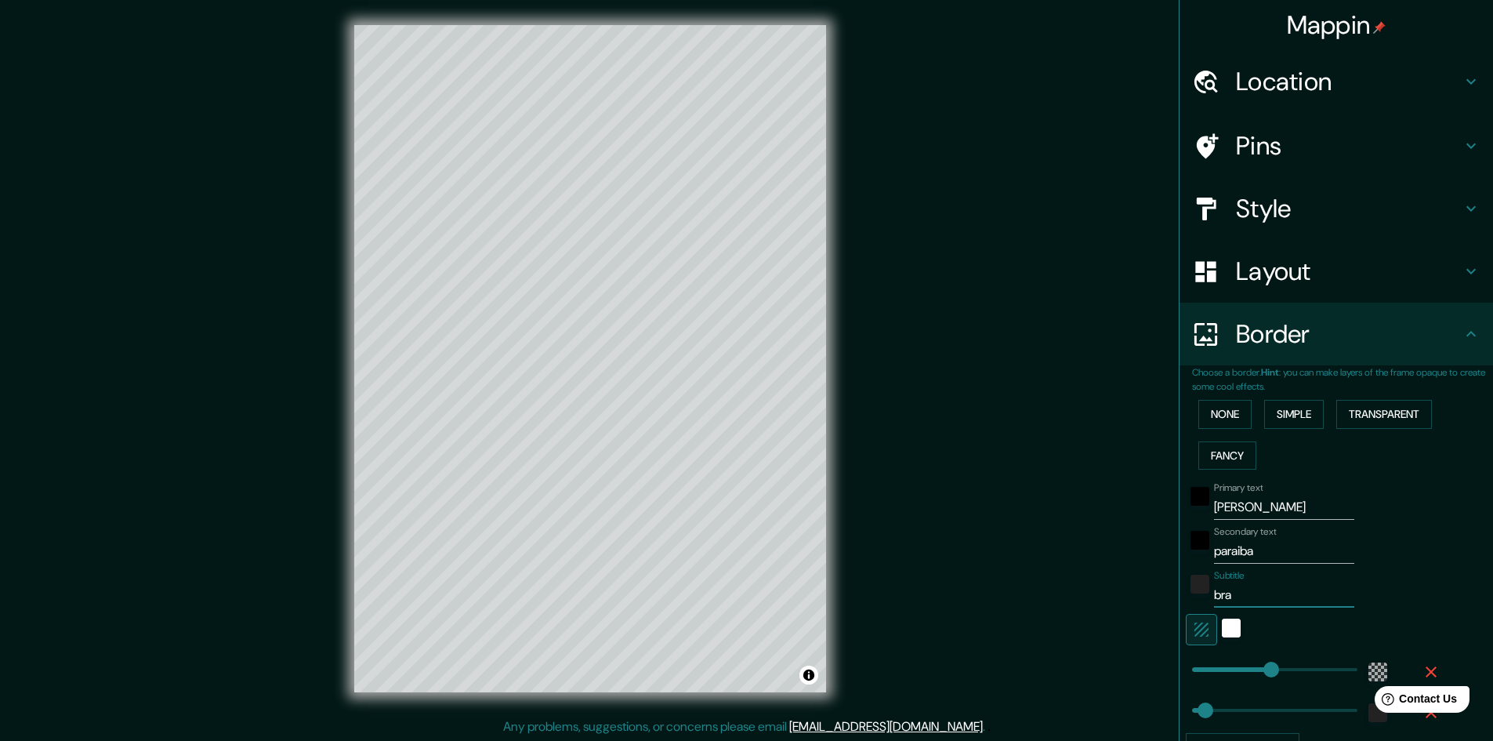
type input "bras"
type input "289"
type input "48"
type input "brasi"
type input "289"
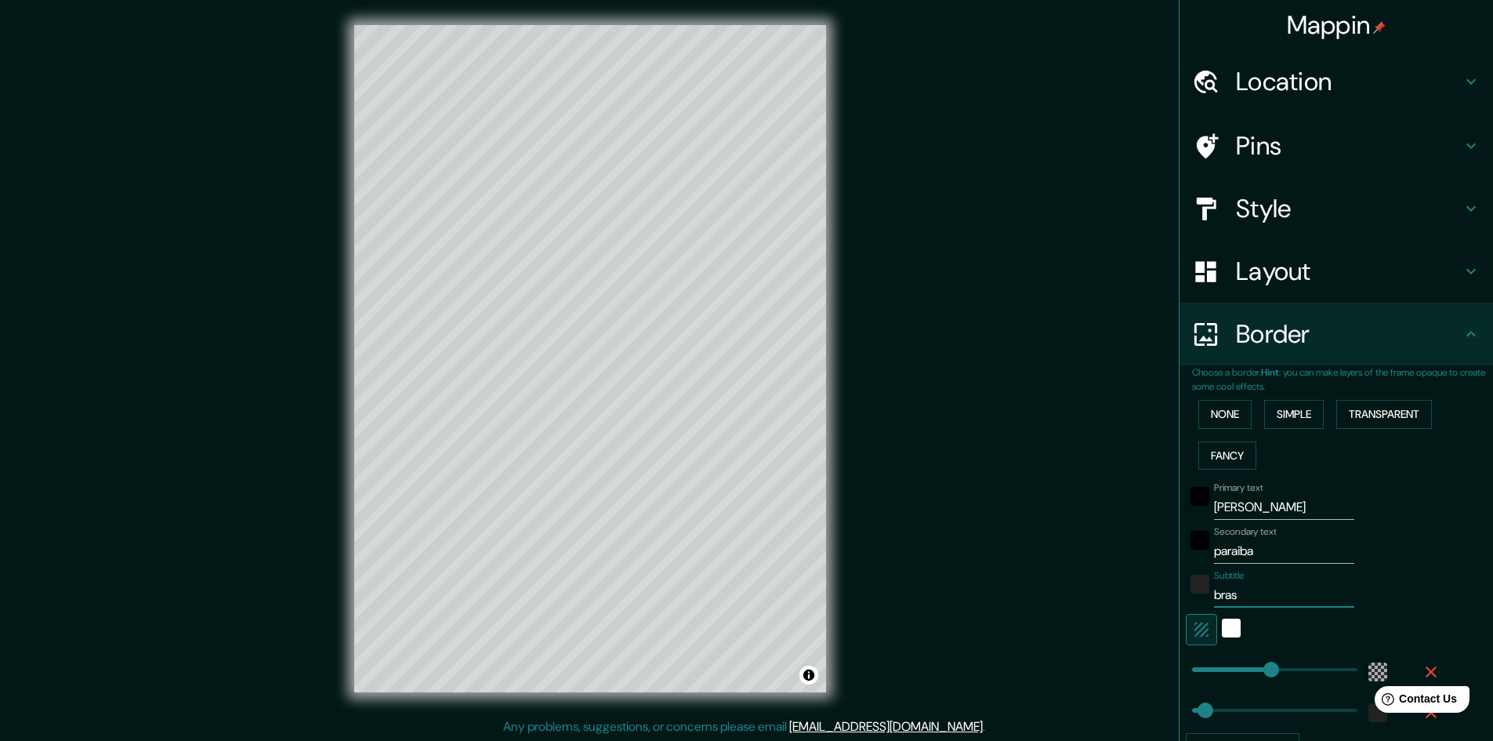
type input "48"
type input "brasil"
type input "289"
type input "48"
type input "289"
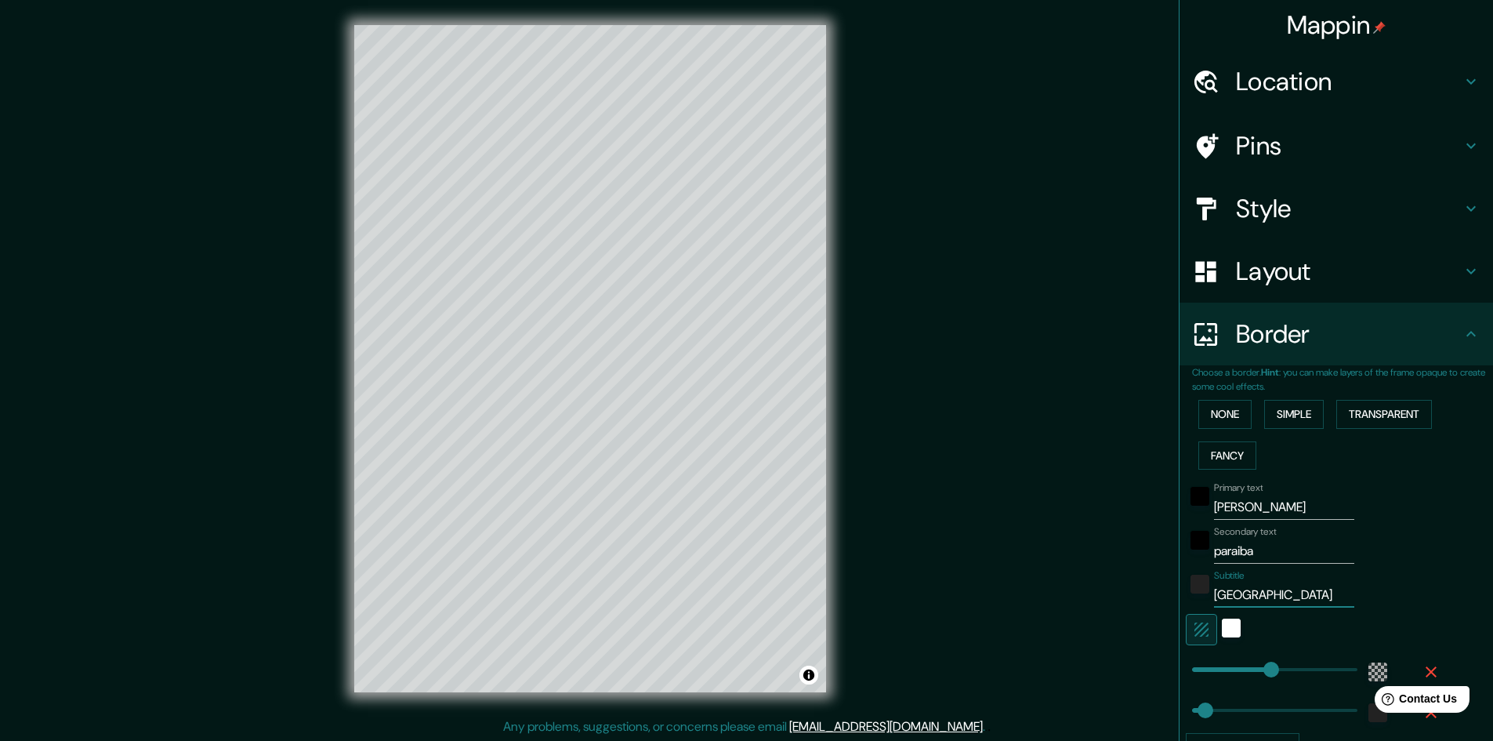
type input "brasil"
type input "177"
drag, startPoint x: 1257, startPoint y: 666, endPoint x: 1229, endPoint y: 662, distance: 27.6
type input "48"
type input "320"
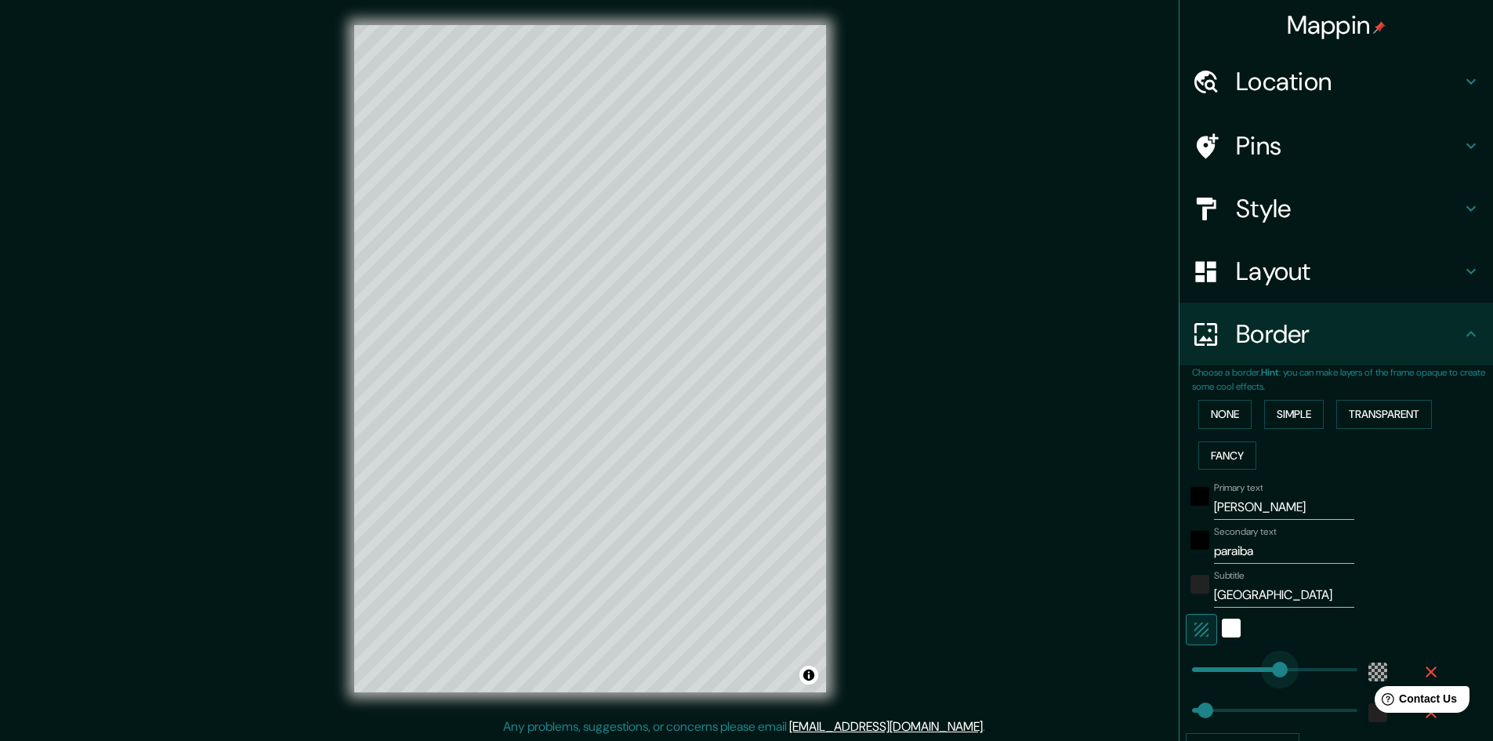
drag, startPoint x: 1229, startPoint y: 662, endPoint x: 1268, endPoint y: 666, distance: 39.3
type input "48"
type input "151"
drag, startPoint x: 1268, startPoint y: 666, endPoint x: 1222, endPoint y: 666, distance: 46.3
type input "48"
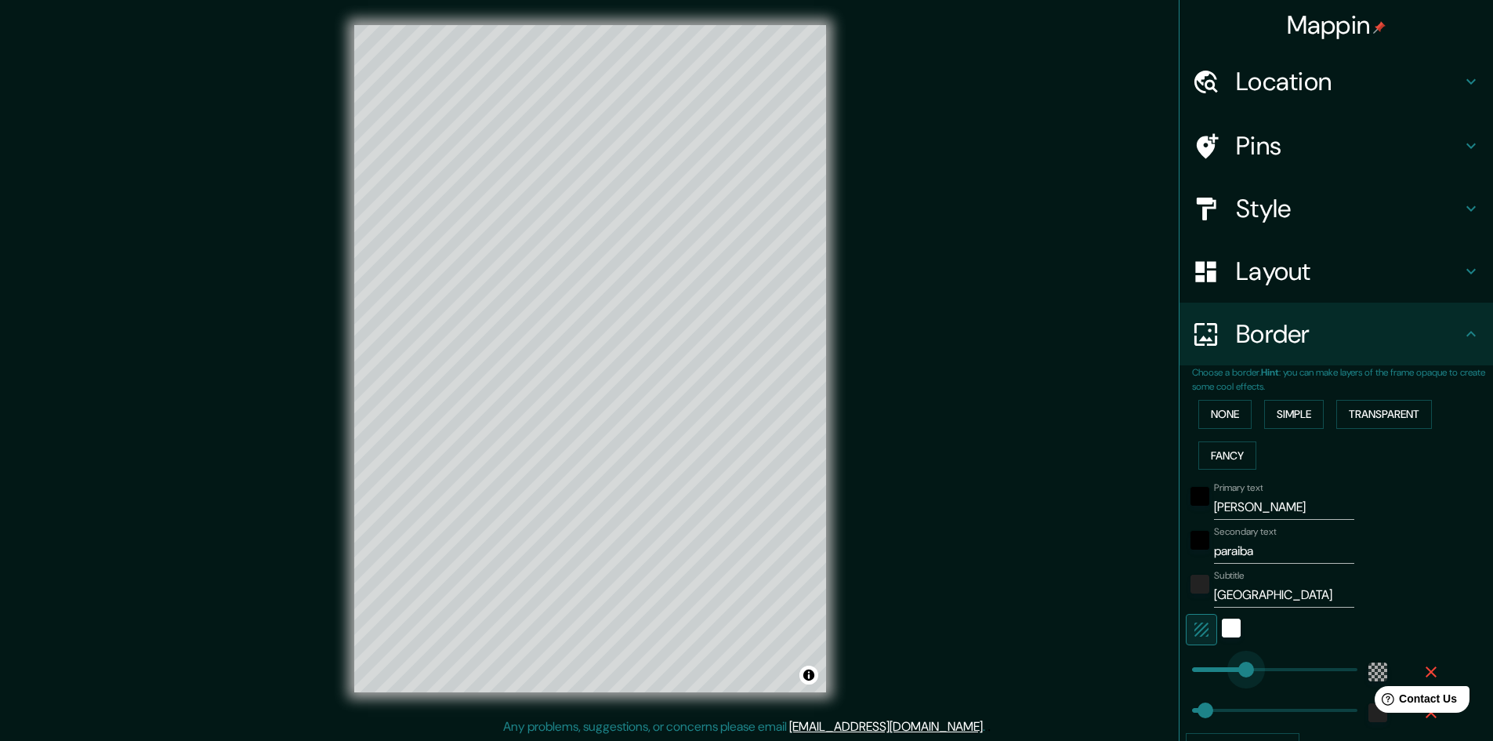
type input "166"
drag, startPoint x: 1239, startPoint y: 669, endPoint x: 1226, endPoint y: 666, distance: 13.5
type input "48"
type input "166"
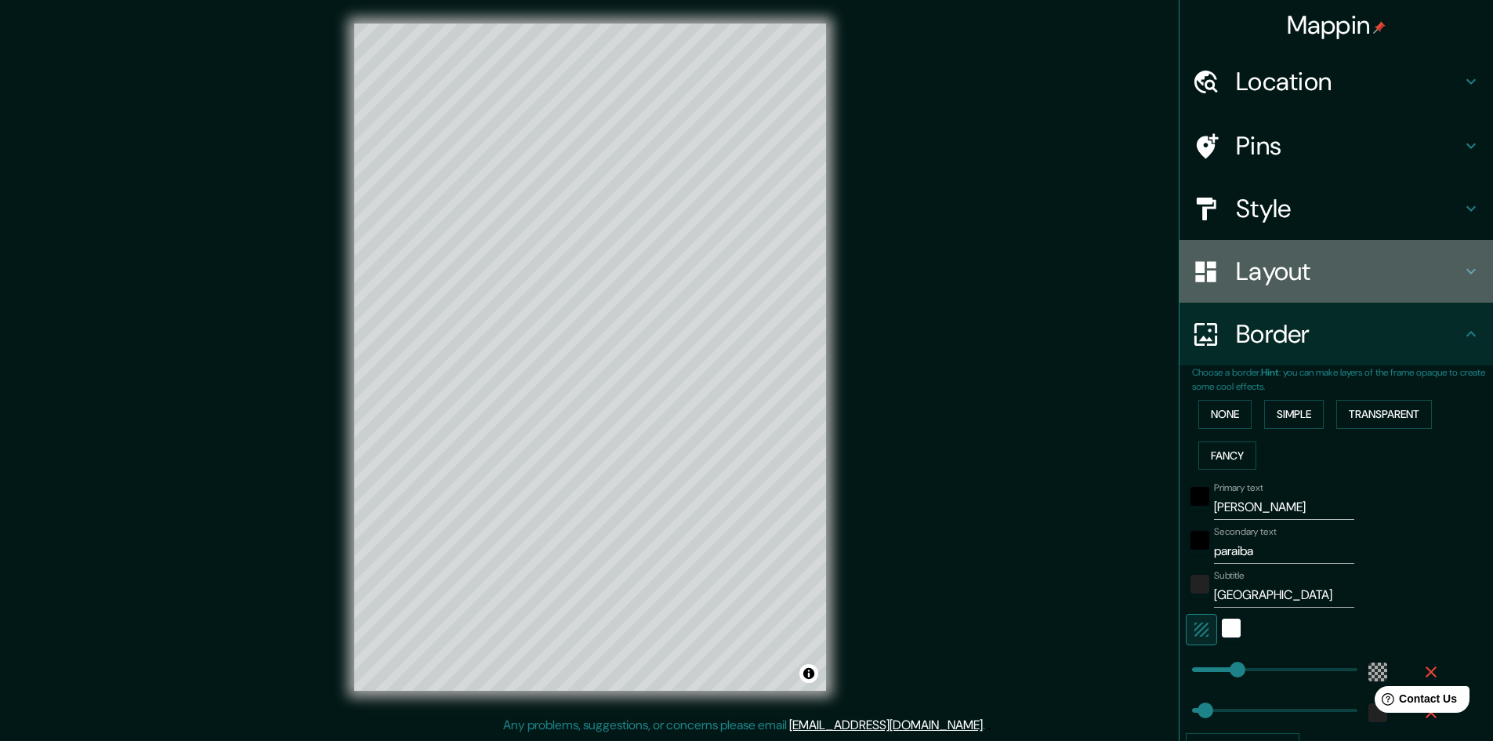
click at [1295, 280] on h4 "Layout" at bounding box center [1349, 271] width 226 height 31
type input "48"
type input "166"
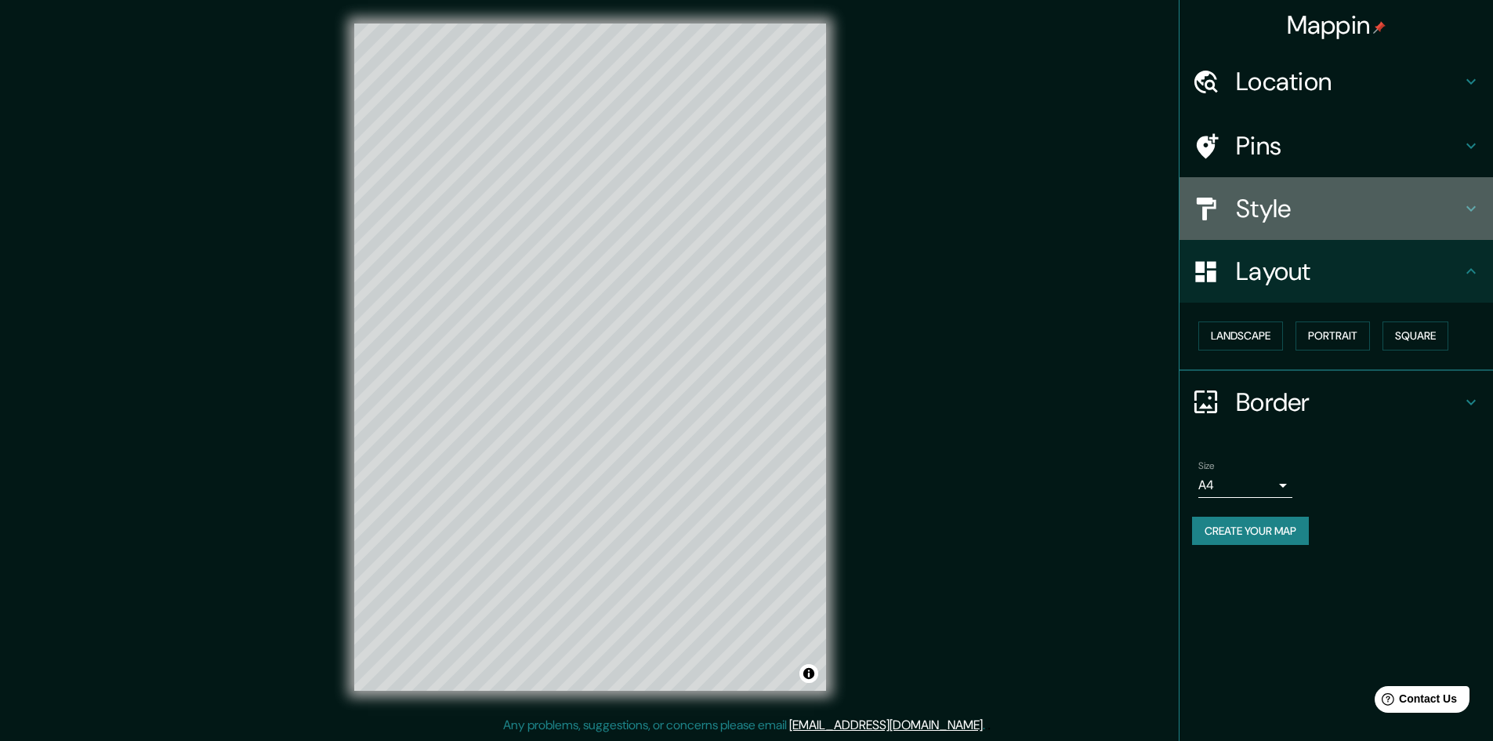
click at [1262, 219] on h4 "Style" at bounding box center [1349, 208] width 226 height 31
type input "48"
type input "166"
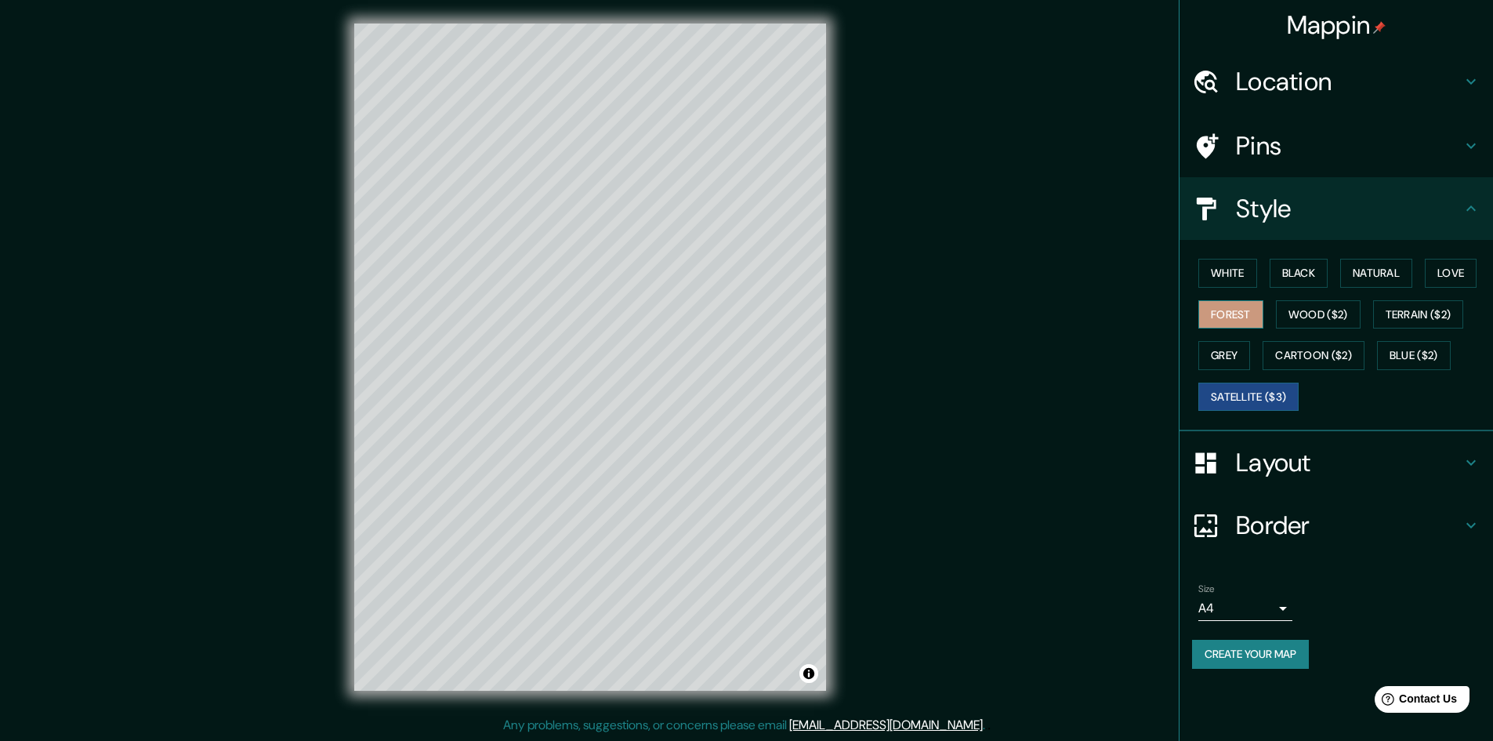
click at [1240, 320] on button "Forest" at bounding box center [1231, 314] width 65 height 29
click at [1330, 315] on button "Wood ($2)" at bounding box center [1318, 314] width 85 height 29
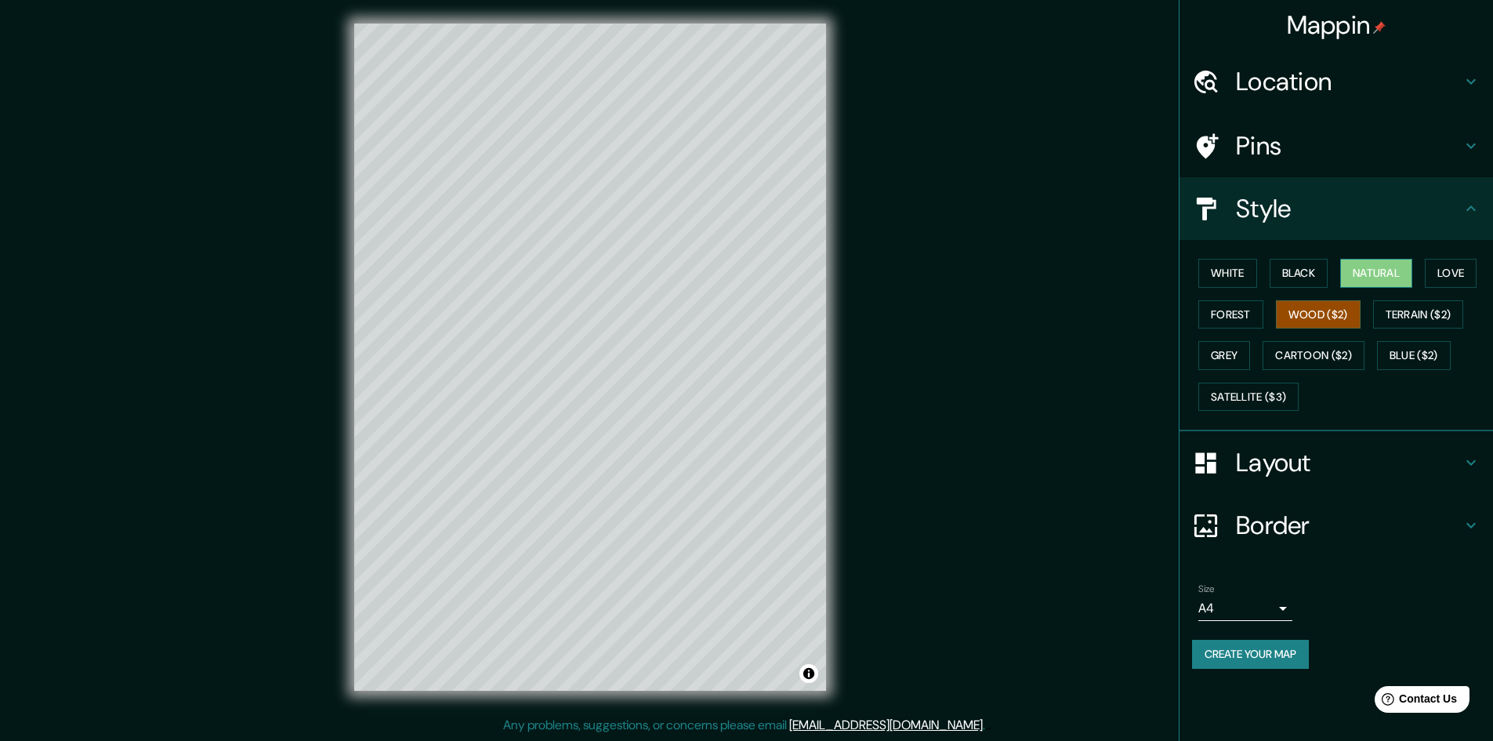
click at [1382, 269] on button "Natural" at bounding box center [1377, 273] width 72 height 29
click at [1290, 274] on button "Black" at bounding box center [1299, 273] width 59 height 29
click at [1246, 281] on button "White" at bounding box center [1228, 273] width 59 height 29
click at [1367, 279] on button "Natural" at bounding box center [1377, 273] width 72 height 29
click at [1245, 652] on button "Create your map" at bounding box center [1250, 654] width 117 height 29
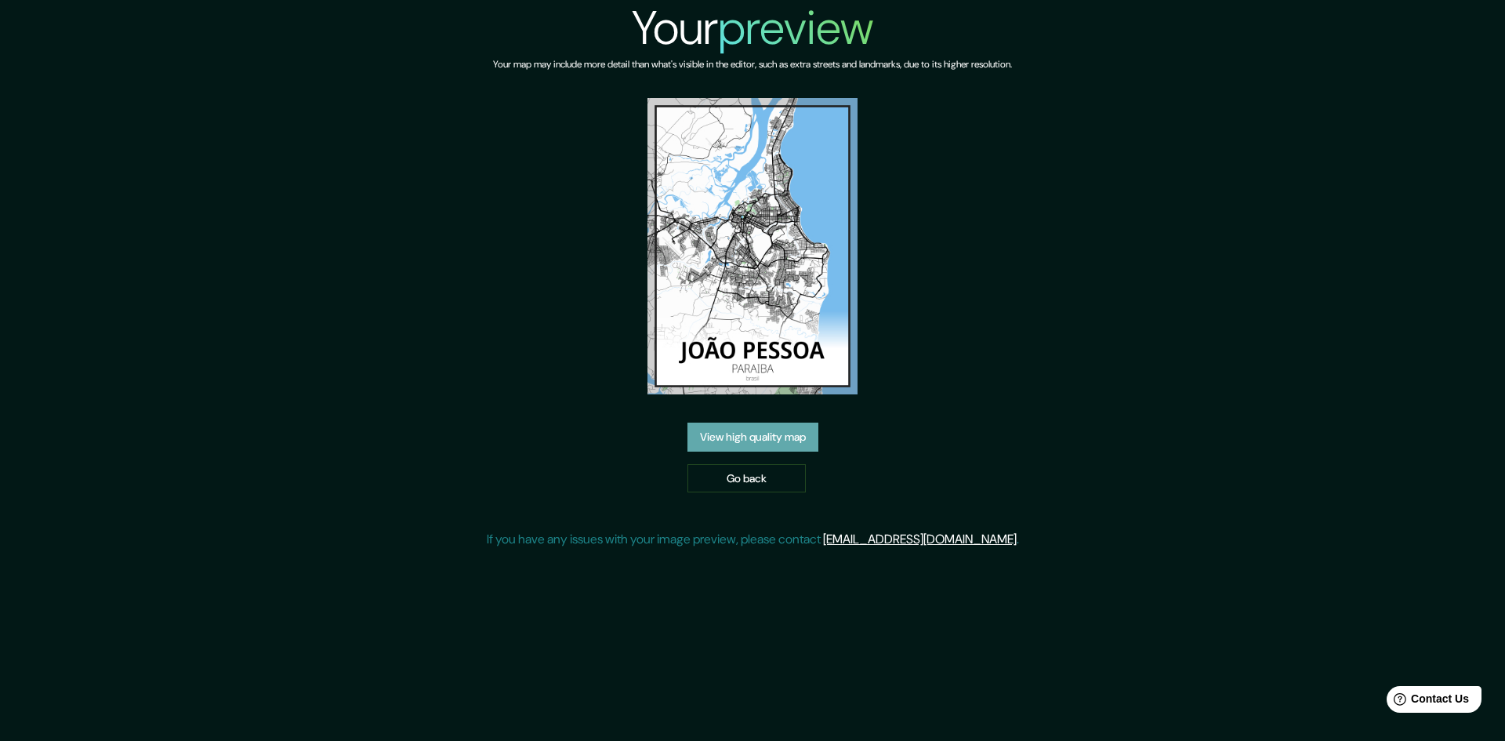
click at [746, 423] on link "View high quality map" at bounding box center [753, 437] width 131 height 29
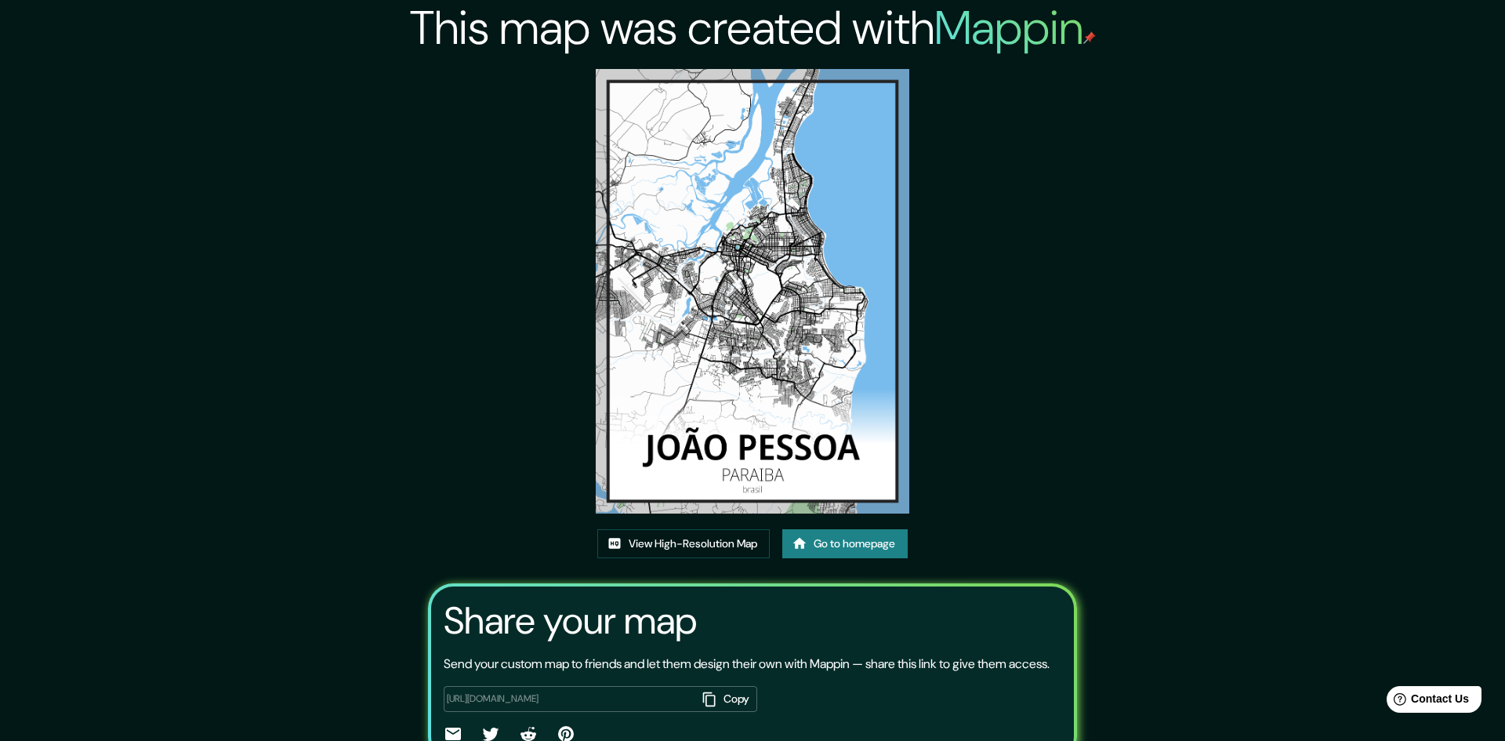
click at [712, 686] on button "Copy" at bounding box center [726, 699] width 61 height 26
click at [692, 529] on link "View High-Resolution Map" at bounding box center [683, 543] width 172 height 29
